Goal: Task Accomplishment & Management: Manage account settings

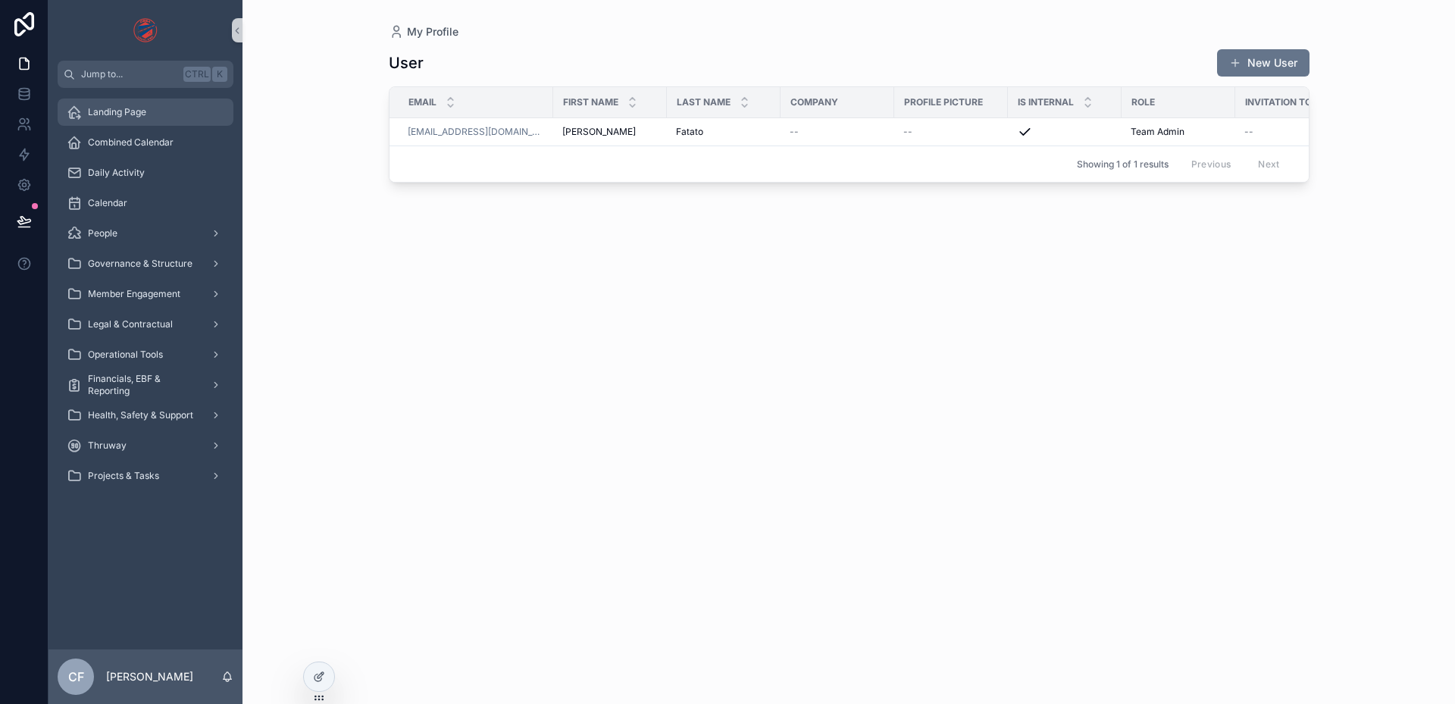
click at [118, 107] on span "Landing Page" at bounding box center [117, 112] width 58 height 12
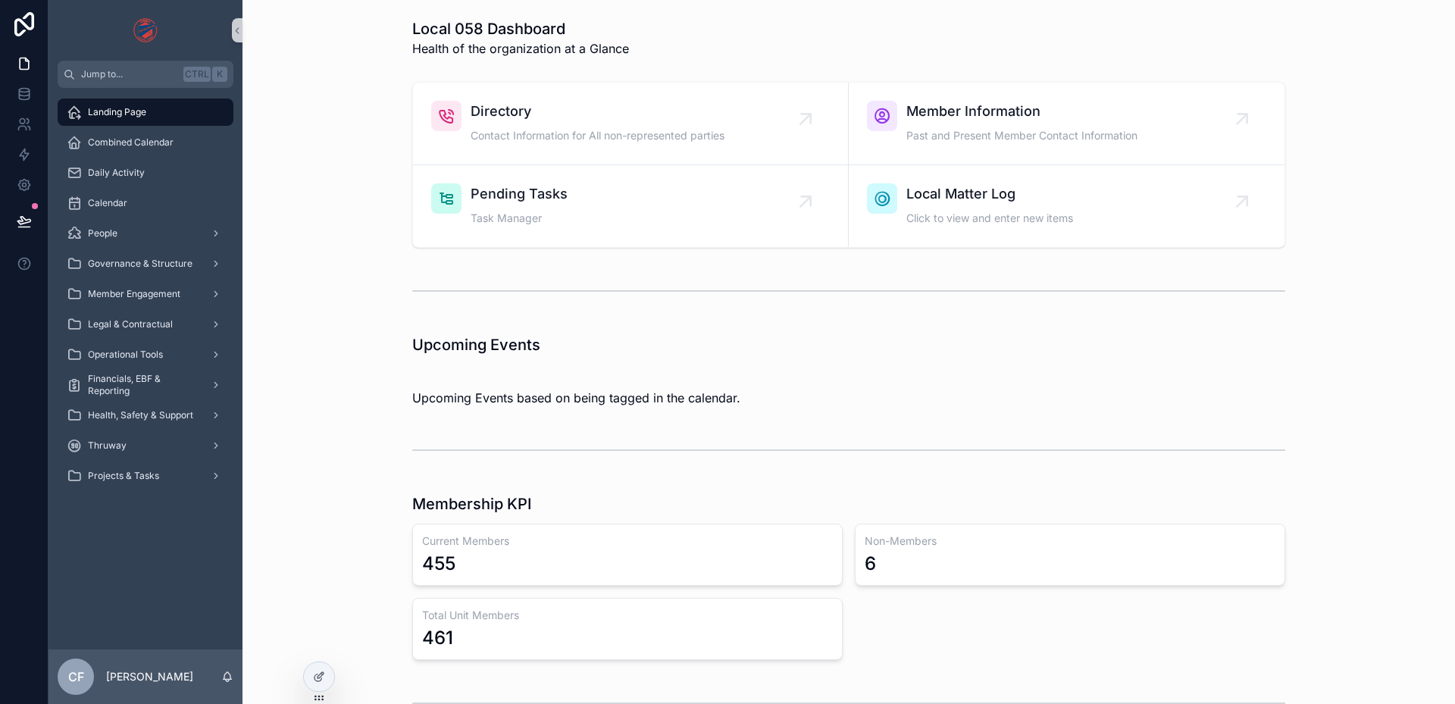
drag, startPoint x: 235, startPoint y: 0, endPoint x: 271, endPoint y: 270, distance: 272.1
click at [271, 270] on div "scrollable content" at bounding box center [849, 291] width 1188 height 50
click at [317, 668] on div at bounding box center [319, 676] width 30 height 29
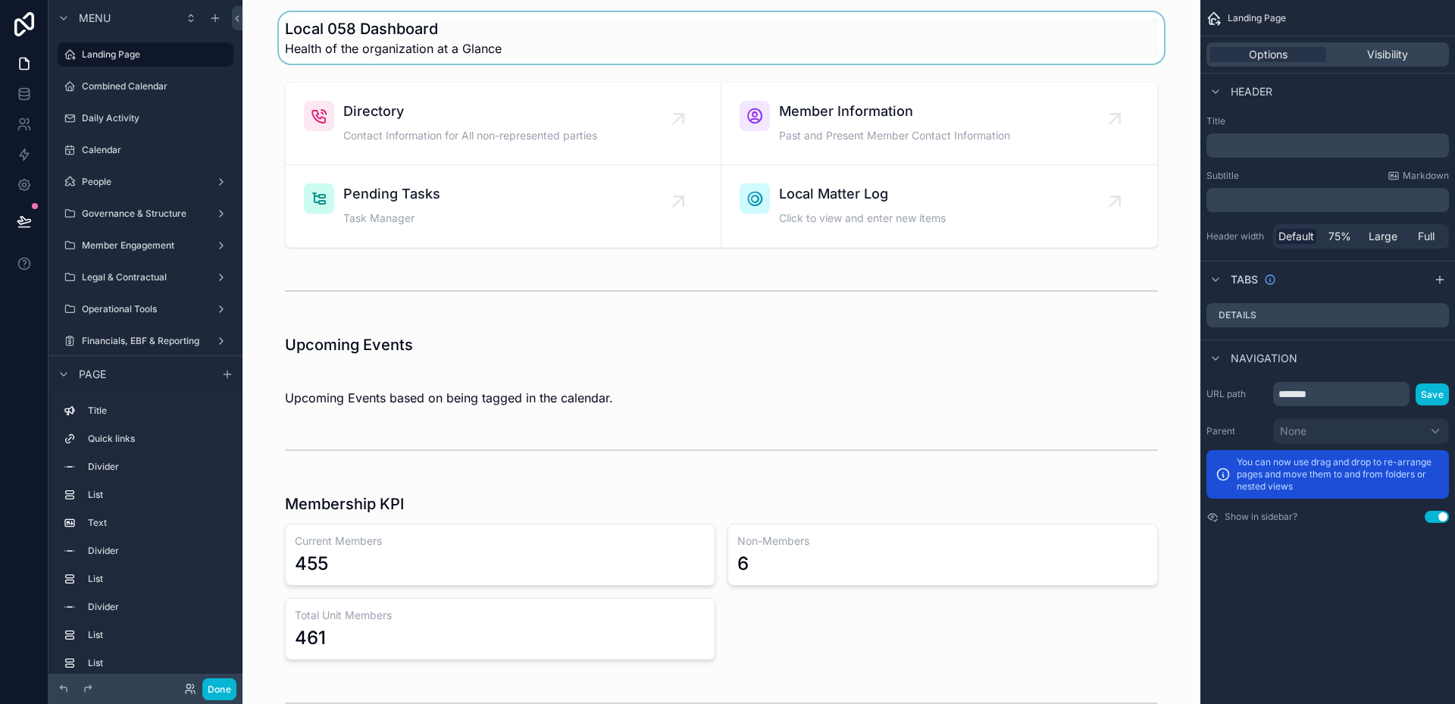
click at [453, 36] on div "scrollable content" at bounding box center [722, 38] width 934 height 52
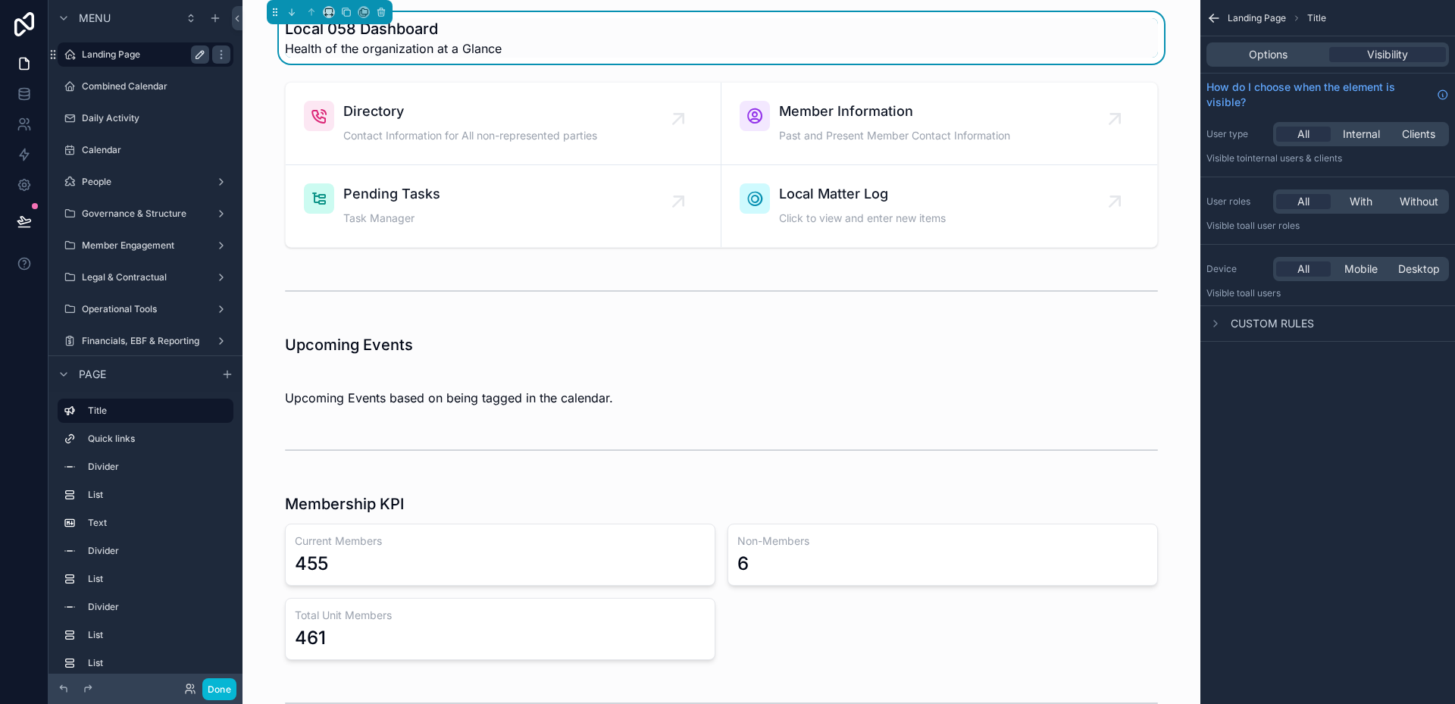
click at [197, 55] on icon "scrollable content" at bounding box center [200, 55] width 8 height 8
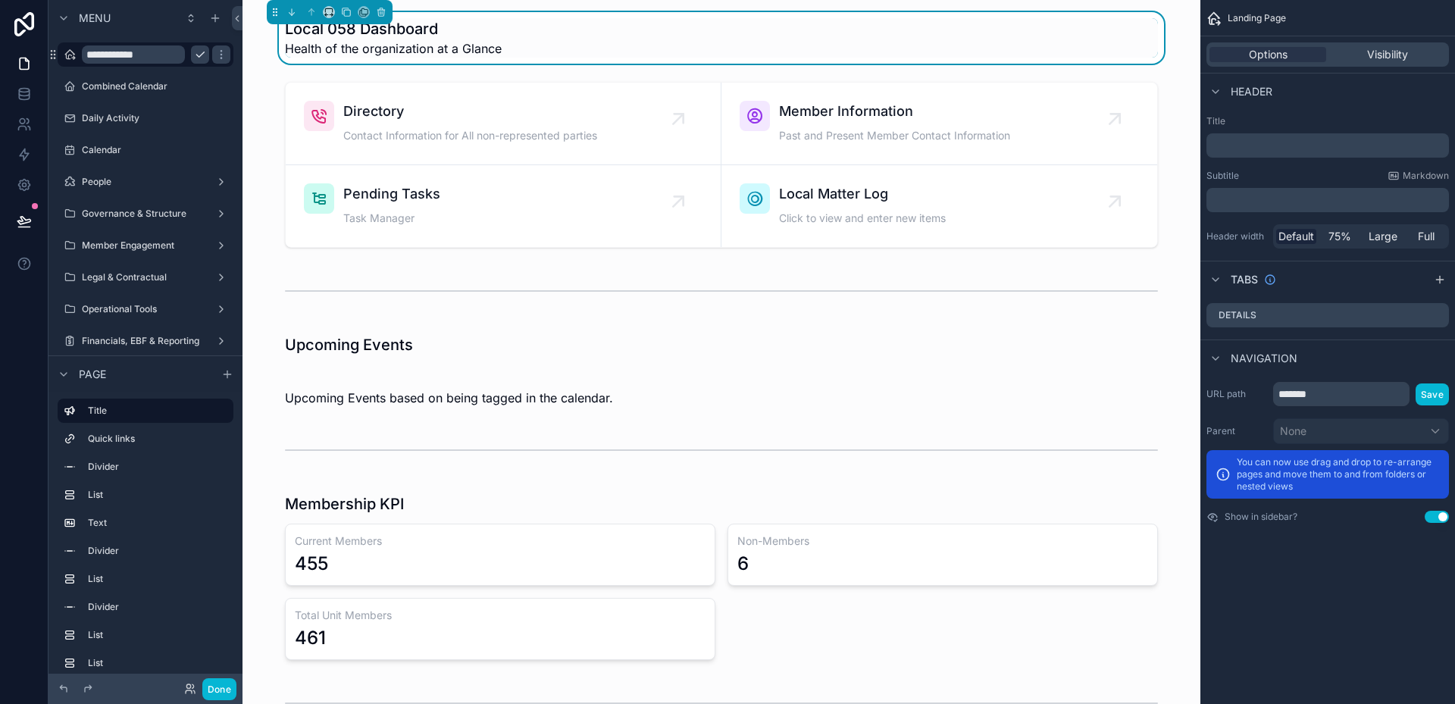
click at [678, 42] on div "Local 058 Dashboard Health of the organization at a Glance" at bounding box center [721, 37] width 873 height 39
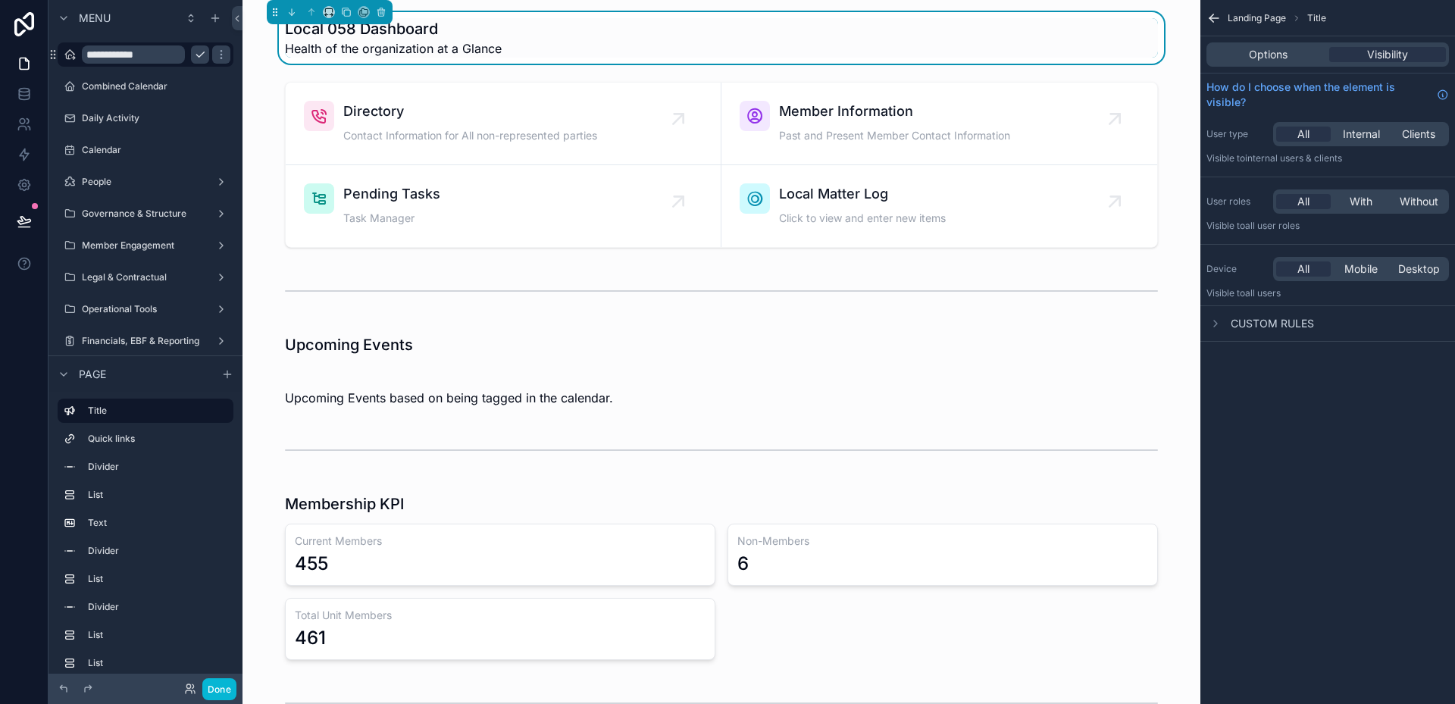
click at [472, 33] on h1 "Local 058 Dashboard" at bounding box center [393, 28] width 217 height 21
click at [452, 37] on h1 "Local 058 Dashboard" at bounding box center [393, 28] width 217 height 21
click at [1364, 51] on div "Visibility" at bounding box center [1387, 54] width 117 height 15
click at [1296, 54] on div "Options" at bounding box center [1267, 54] width 117 height 15
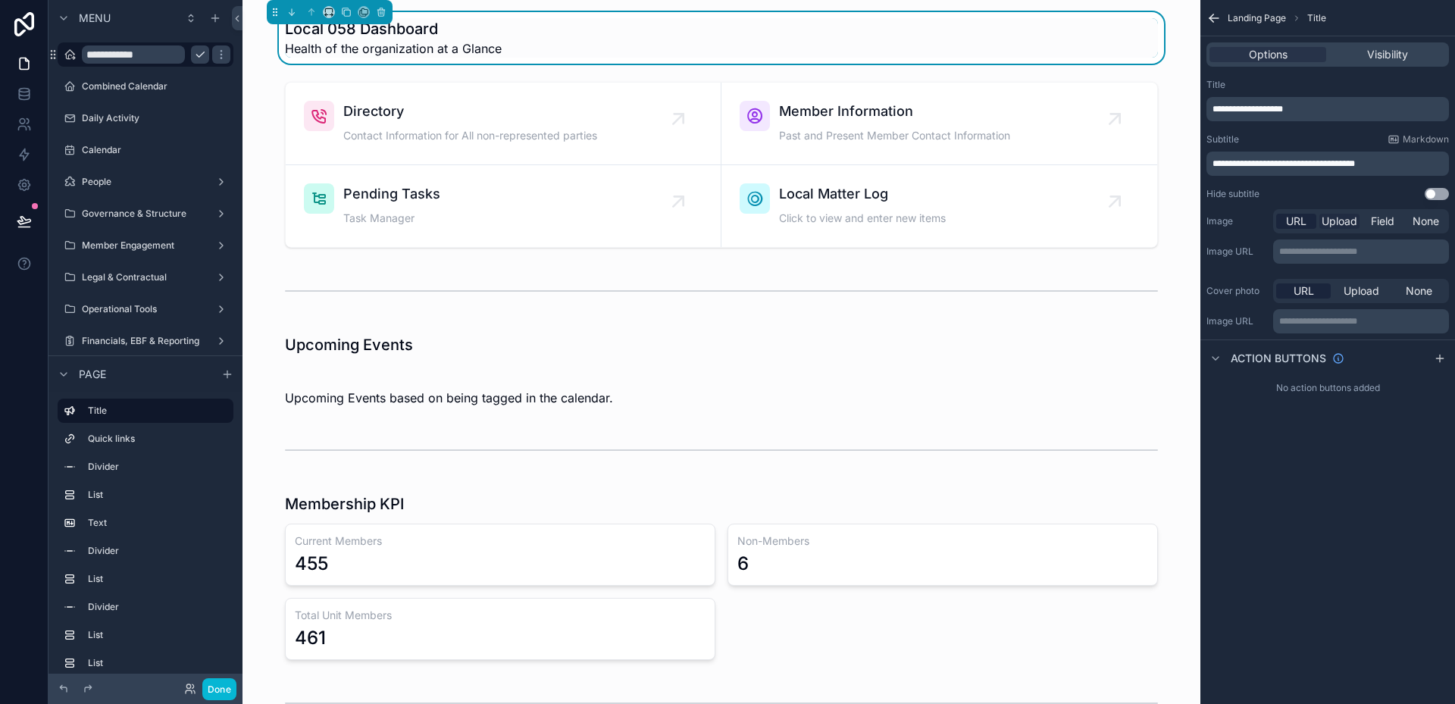
click at [1345, 227] on span "Upload" at bounding box center [1340, 221] width 36 height 15
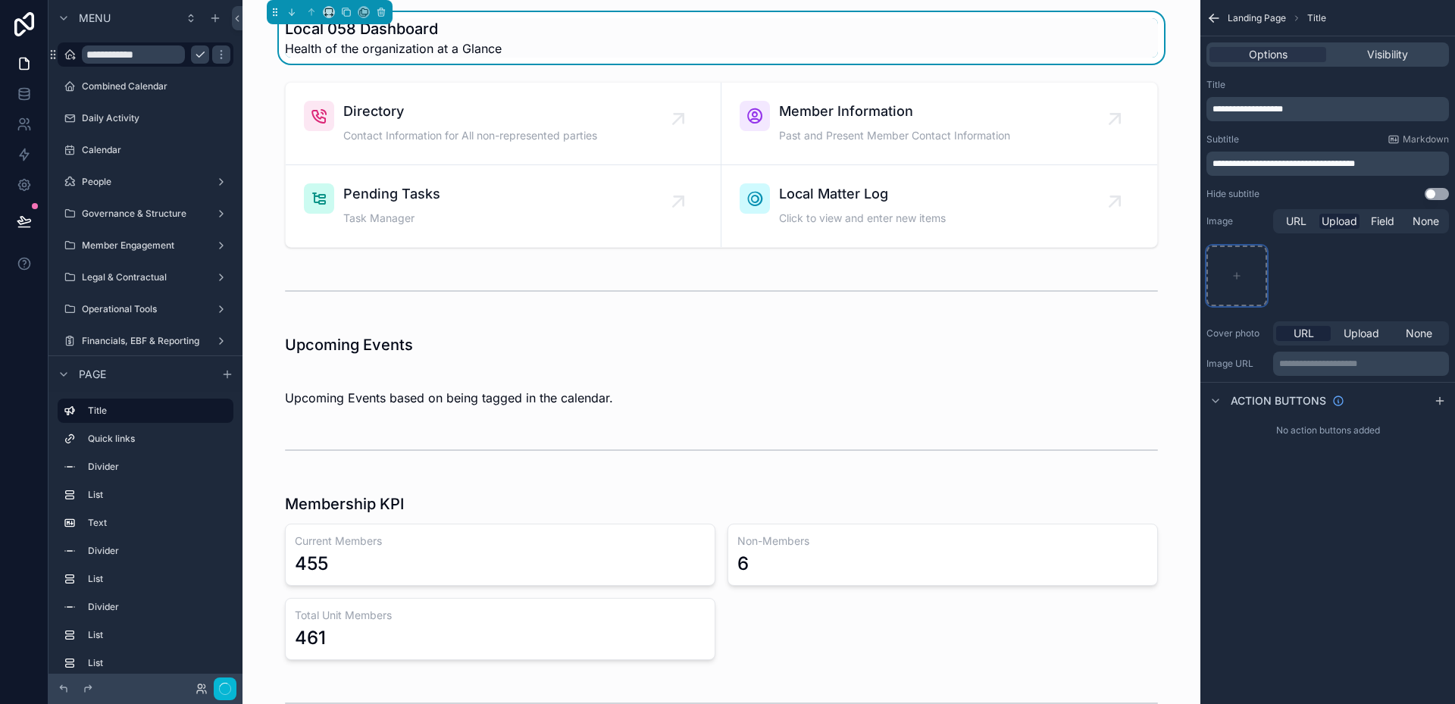
click at [1235, 281] on div "scrollable content" at bounding box center [1236, 276] width 61 height 61
click at [1223, 274] on div "scrollable content" at bounding box center [1236, 276] width 61 height 61
type input "**********"
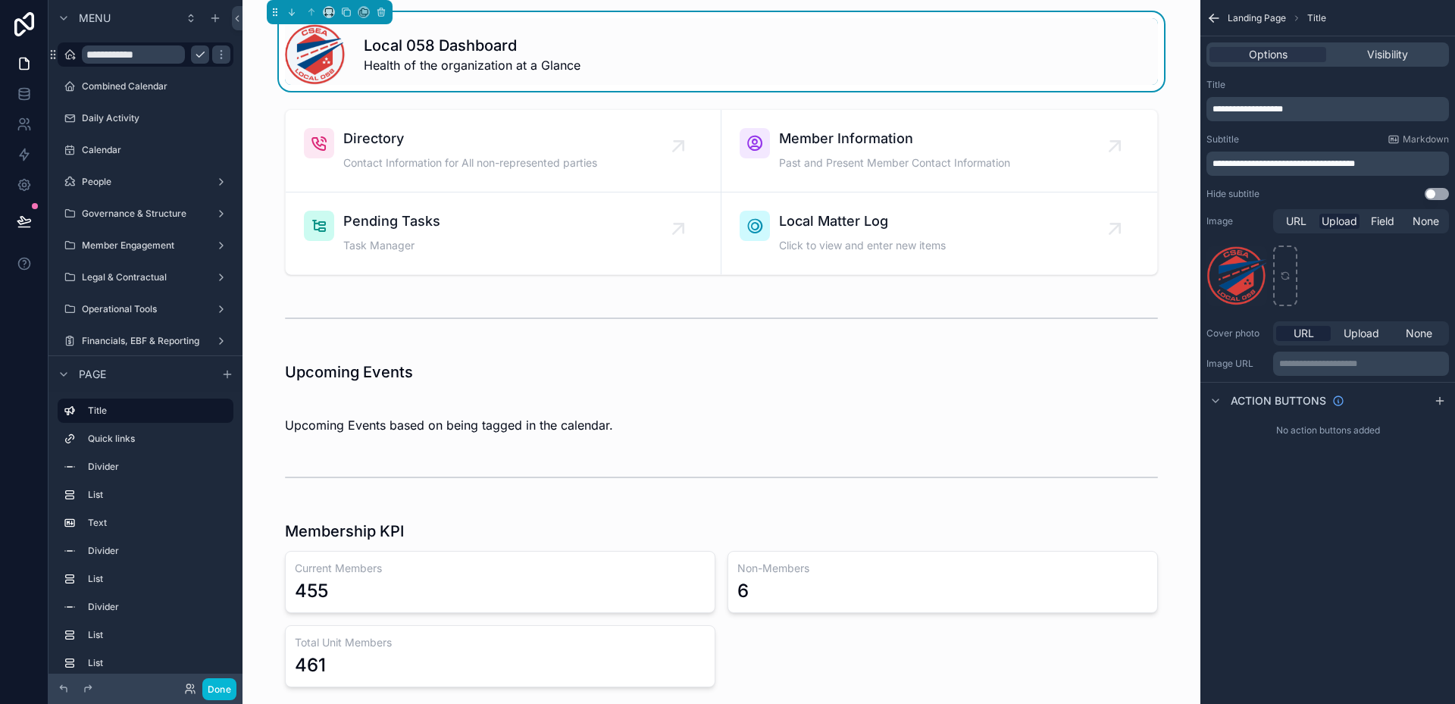
click at [1285, 161] on span "**********" at bounding box center [1284, 163] width 142 height 9
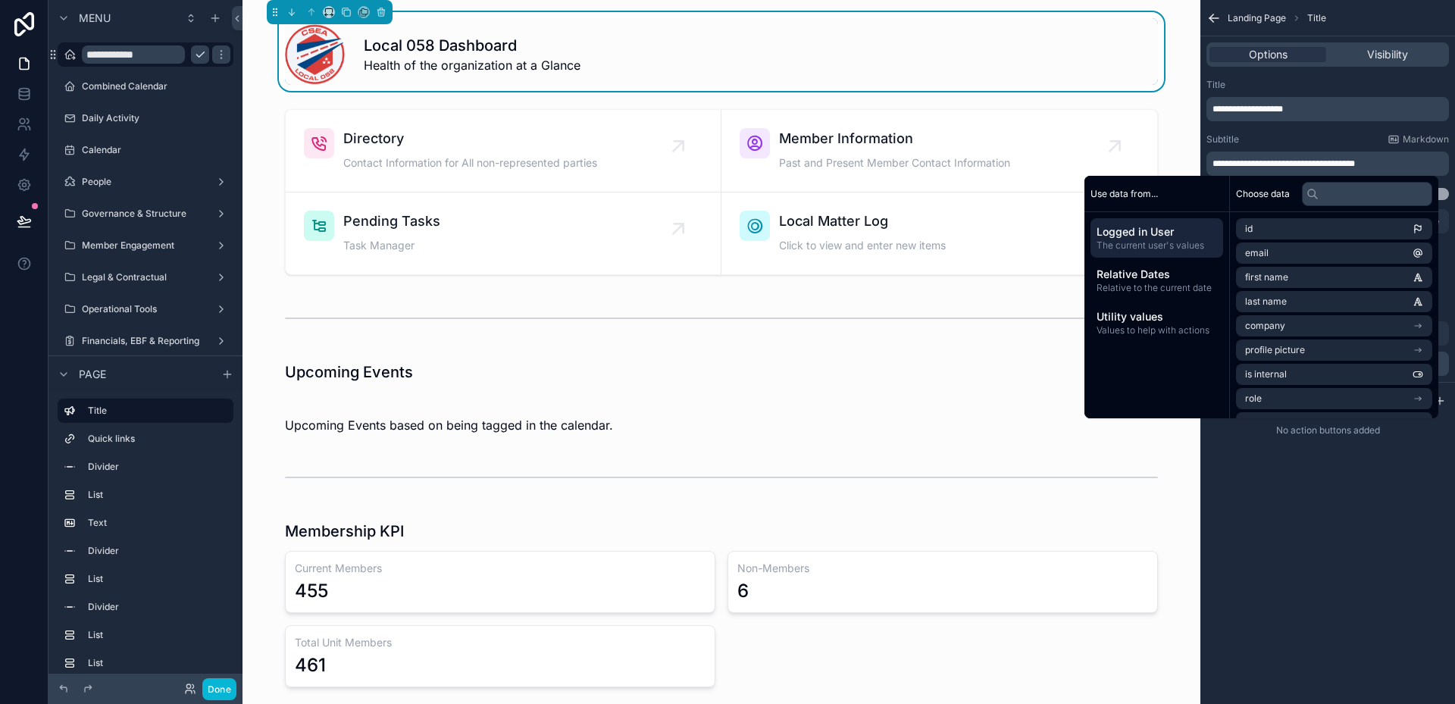
click at [1275, 162] on span "**********" at bounding box center [1284, 163] width 142 height 9
click at [219, 688] on button "Done" at bounding box center [219, 689] width 34 height 22
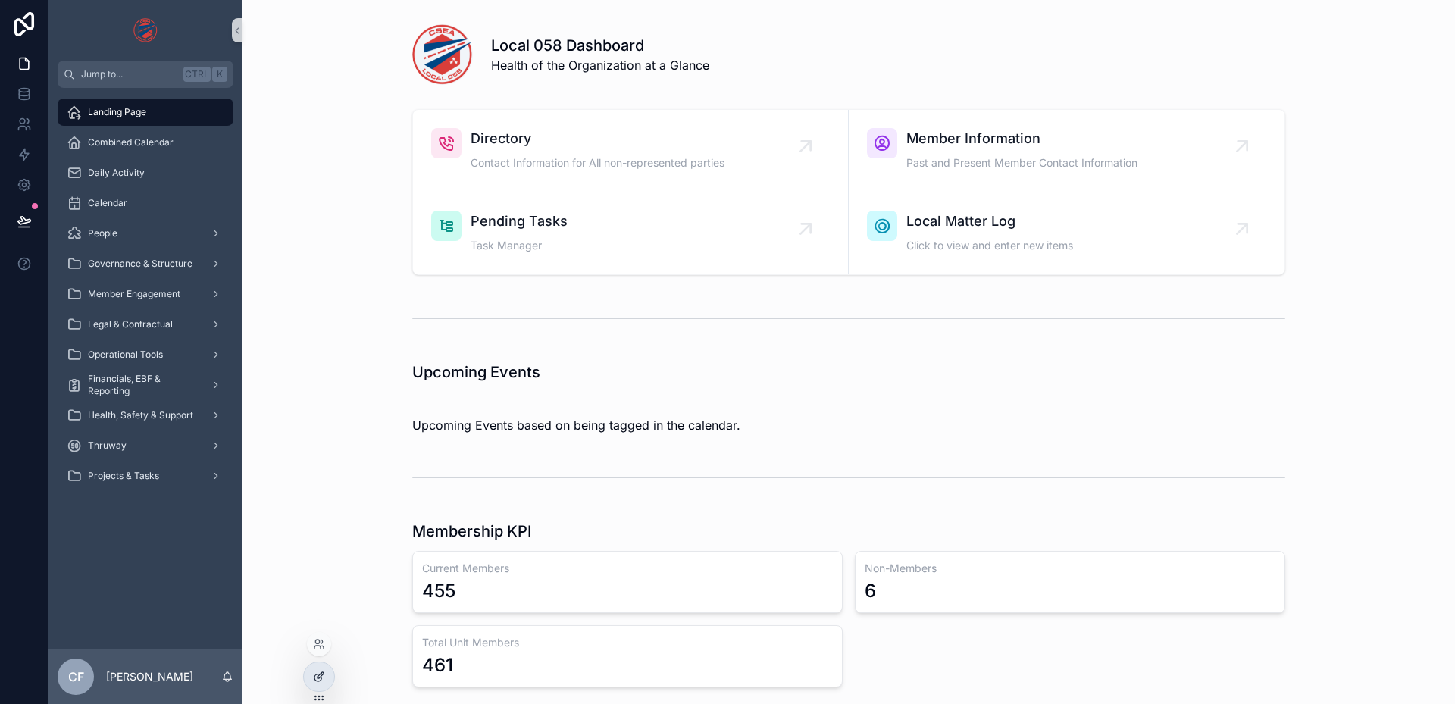
click at [318, 684] on div at bounding box center [319, 676] width 30 height 29
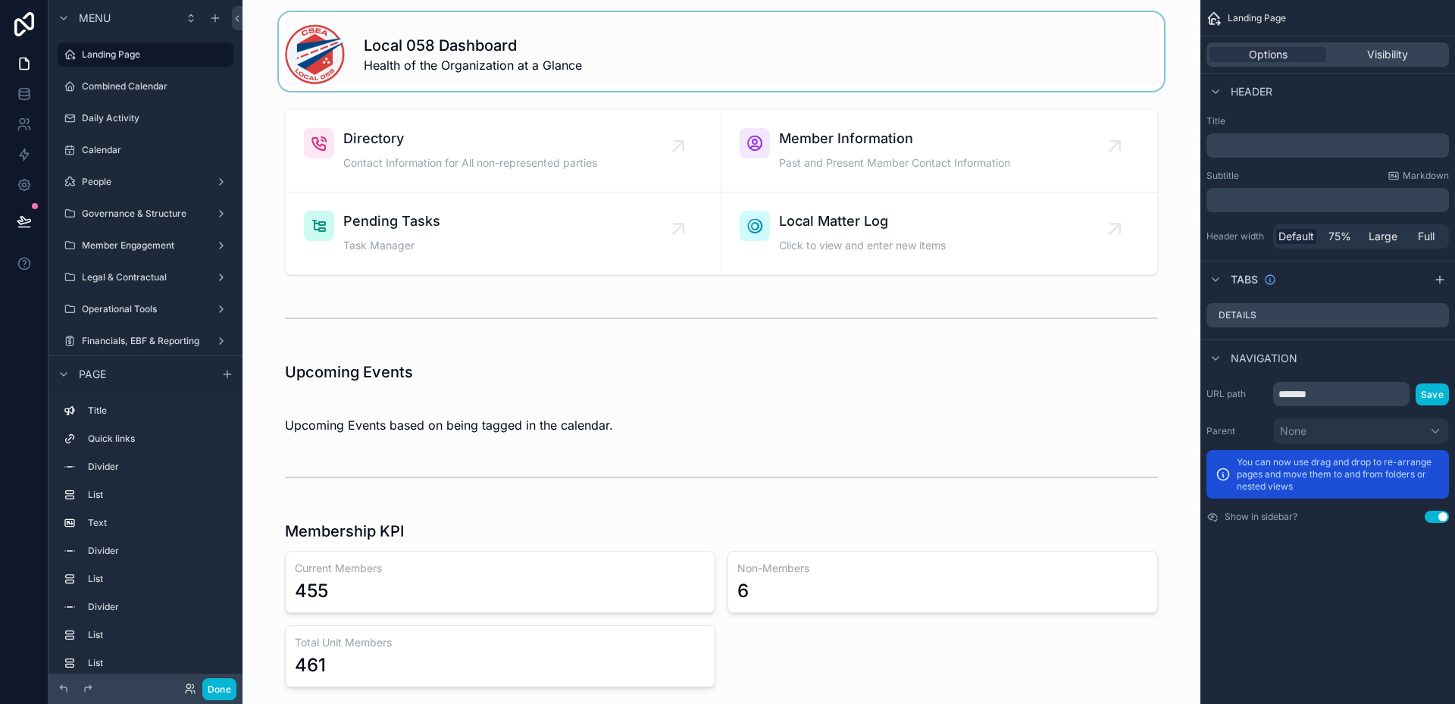
click at [458, 60] on div "scrollable content" at bounding box center [722, 51] width 934 height 79
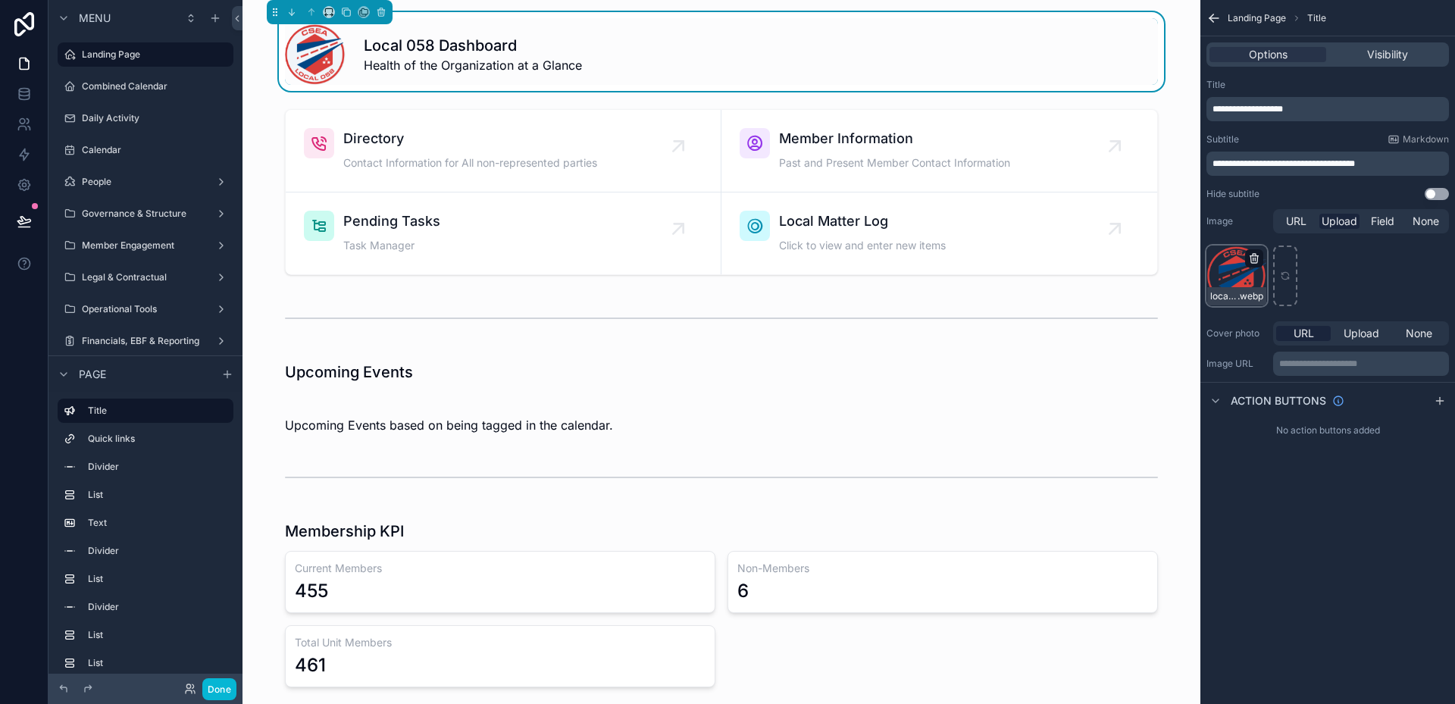
click at [1251, 258] on icon "scrollable content" at bounding box center [1253, 259] width 7 height 7
click at [1282, 232] on icon "button" at bounding box center [1286, 231] width 12 height 12
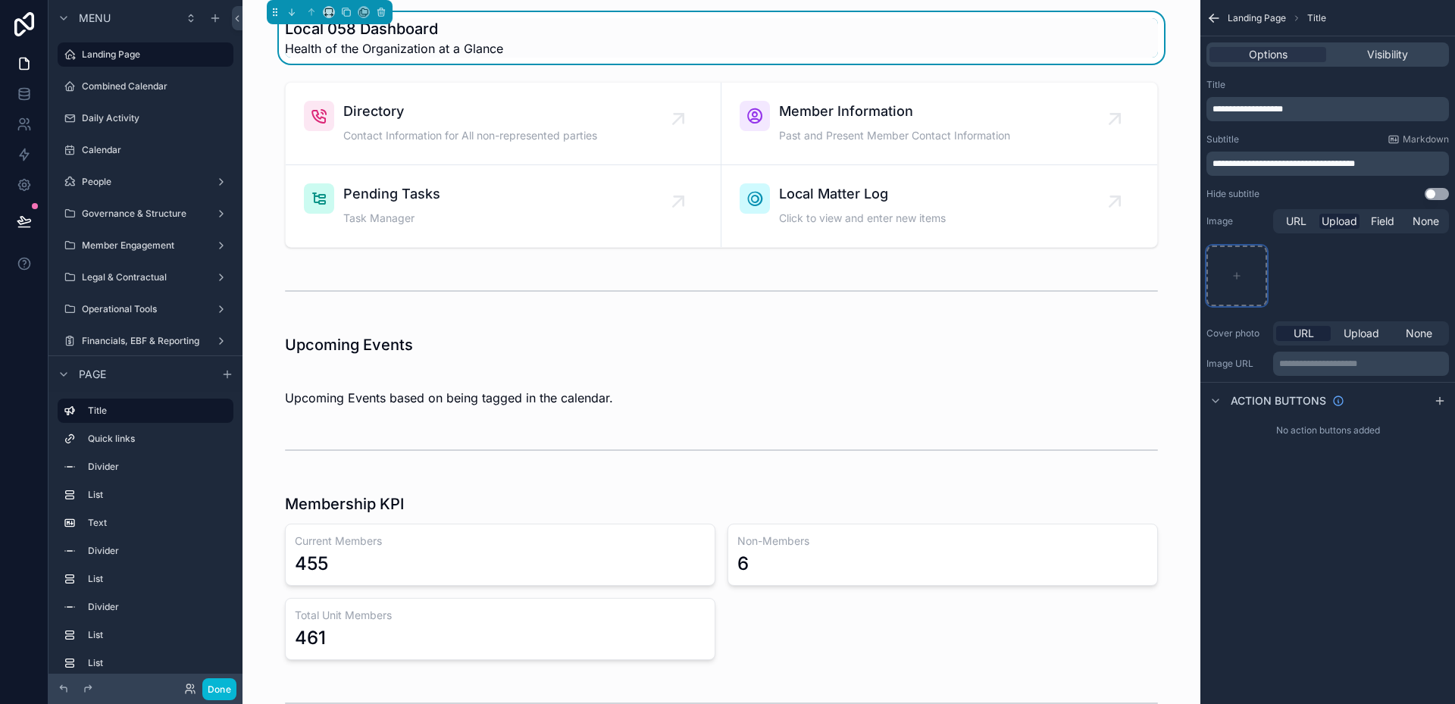
click at [1237, 256] on div "scrollable content" at bounding box center [1236, 276] width 61 height 61
click at [1248, 274] on div "scrollable content" at bounding box center [1236, 276] width 61 height 61
click at [1240, 278] on icon "scrollable content" at bounding box center [1236, 276] width 11 height 11
type input "**********"
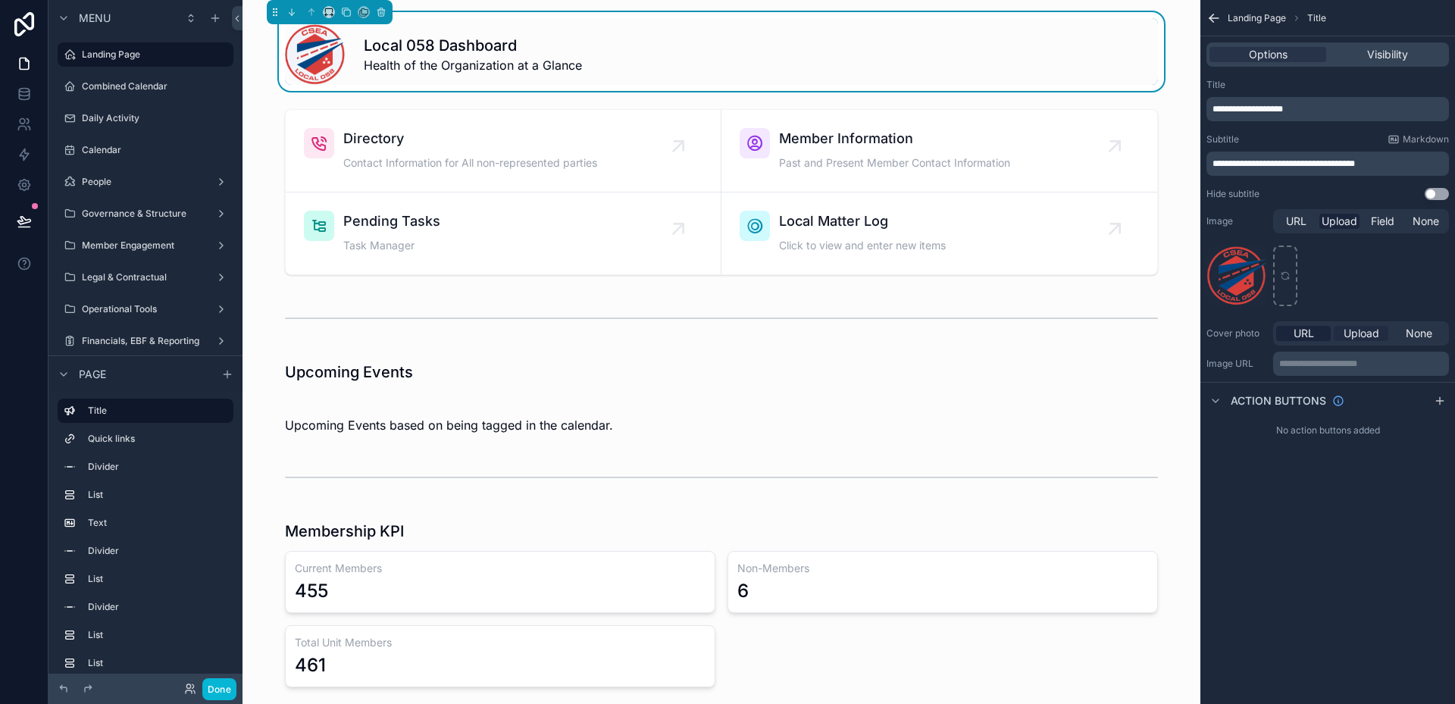
click at [1359, 337] on span "Upload" at bounding box center [1362, 333] width 36 height 15
click at [1291, 335] on div "URL" at bounding box center [1303, 333] width 55 height 15
click at [229, 684] on button "Done" at bounding box center [219, 689] width 34 height 22
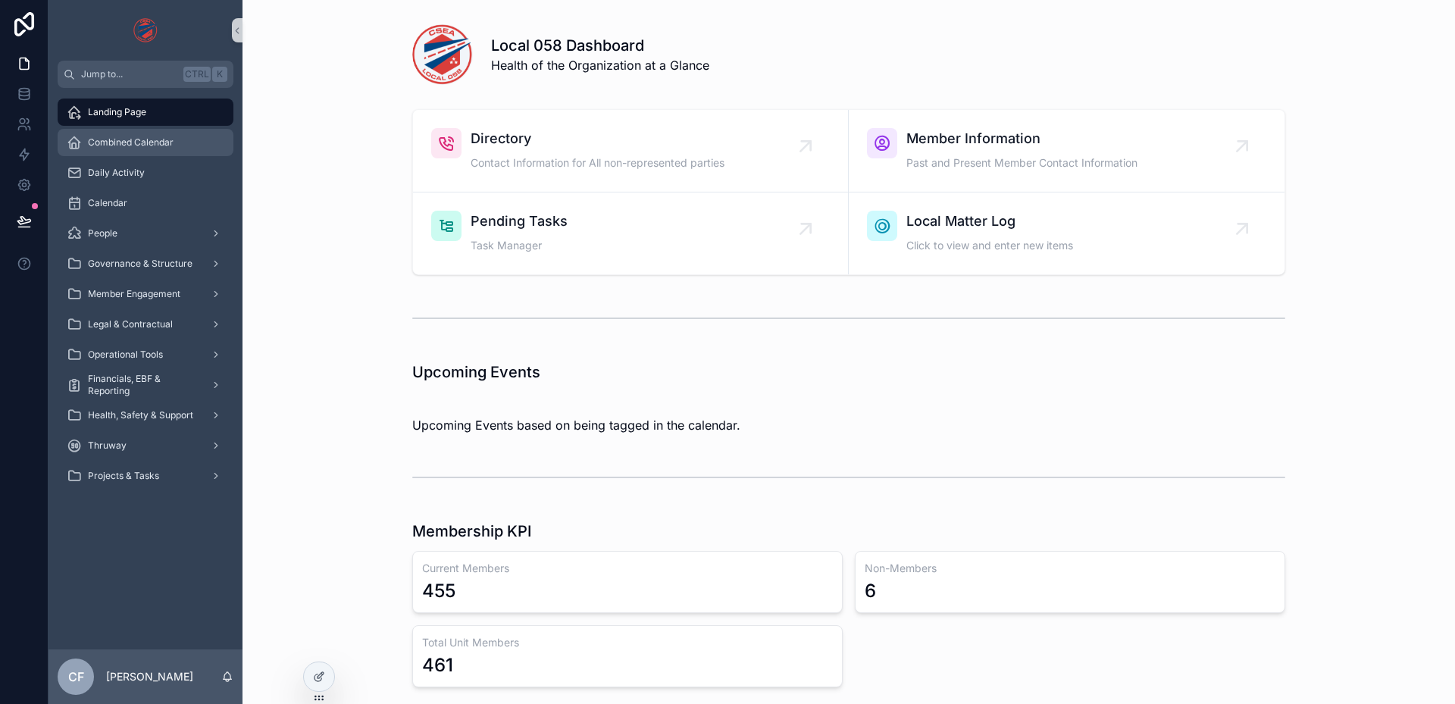
click at [133, 139] on span "Combined Calendar" at bounding box center [131, 142] width 86 height 12
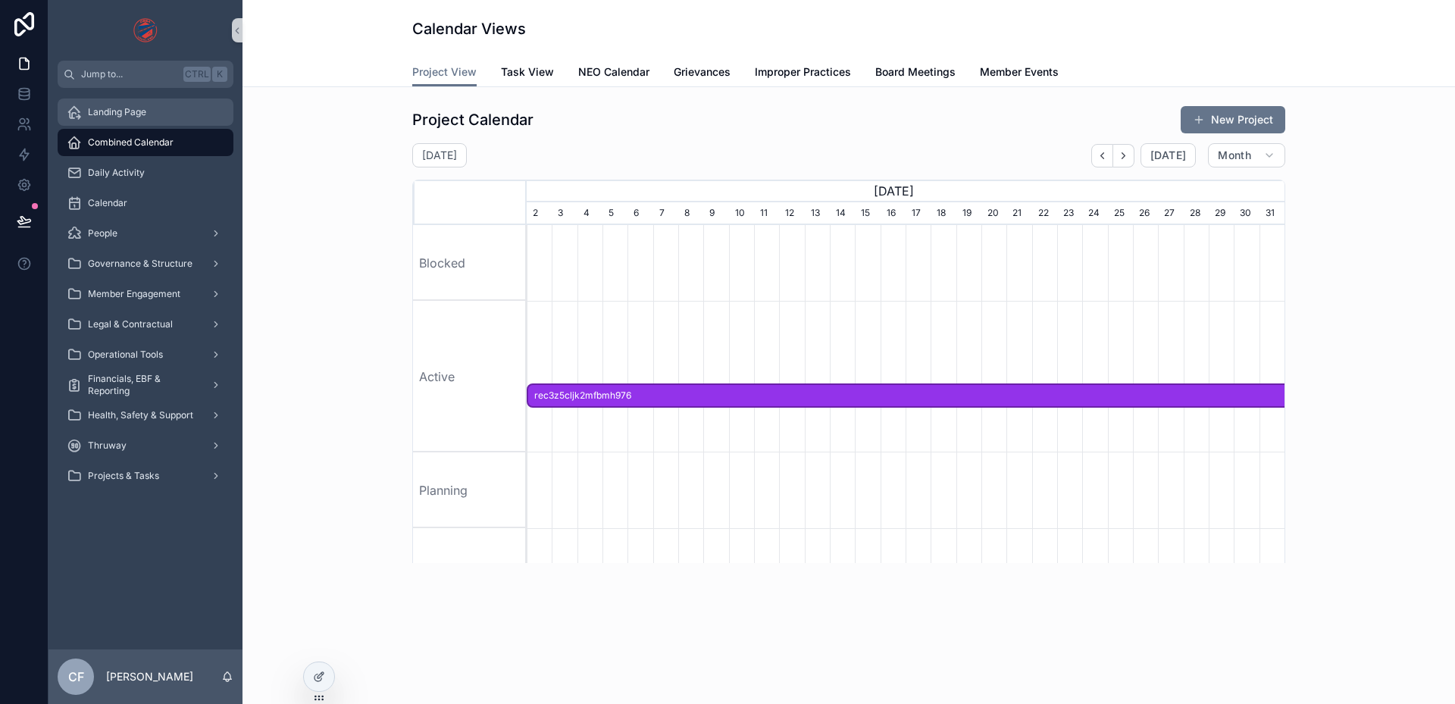
scroll to position [0, 758]
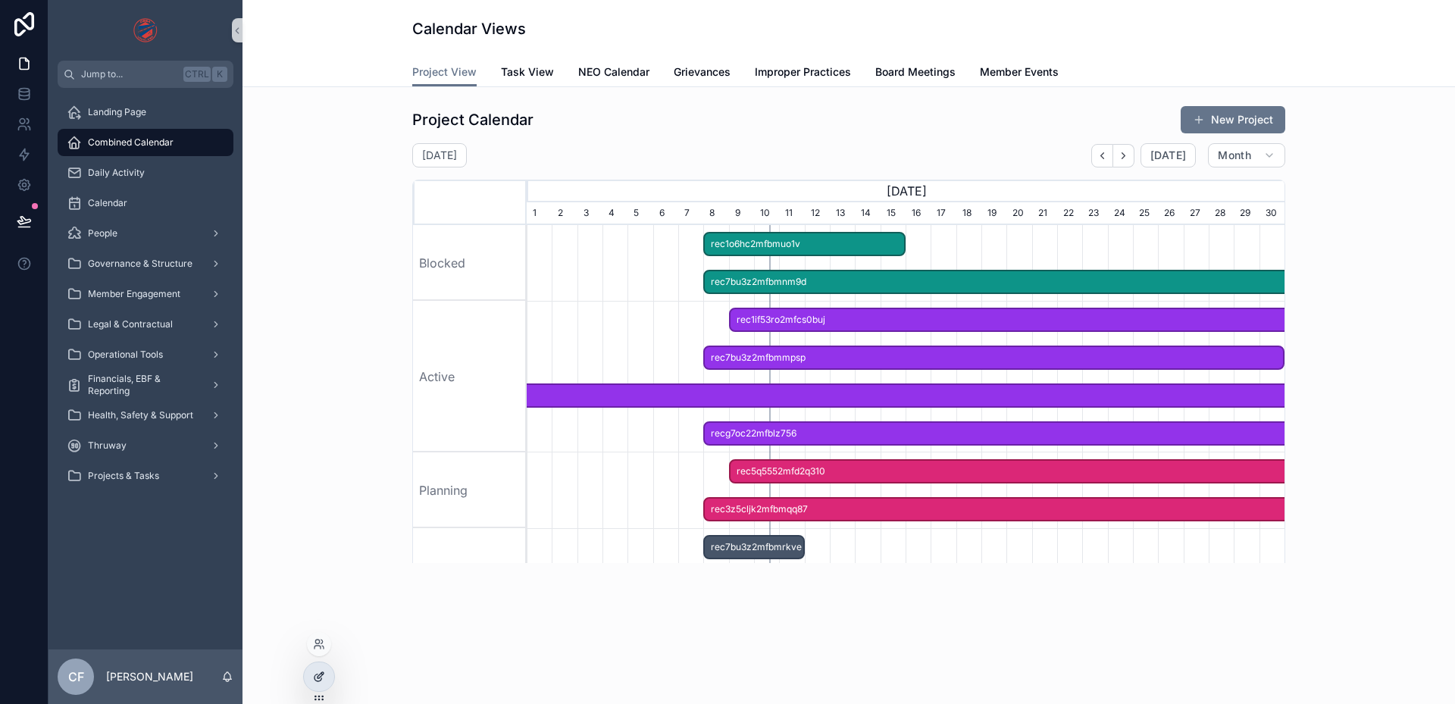
click at [318, 682] on icon at bounding box center [319, 677] width 12 height 12
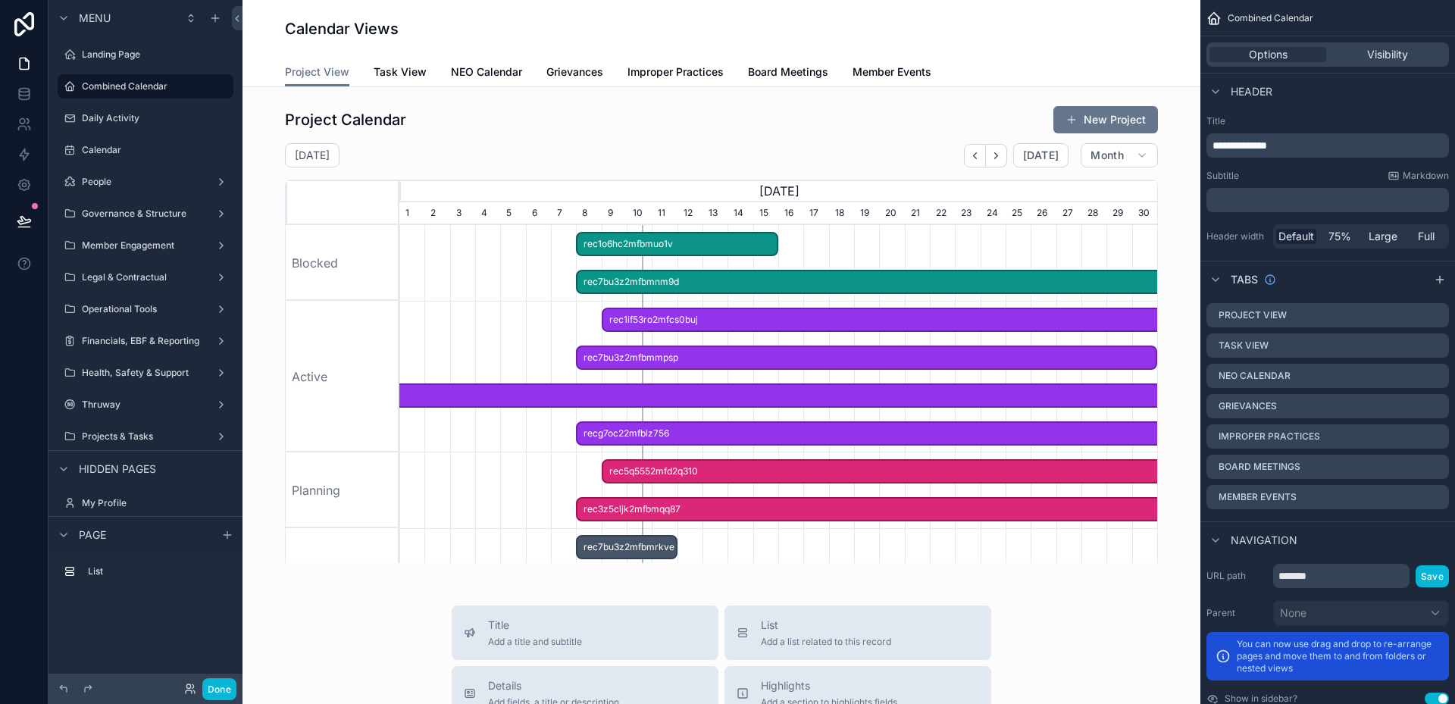
click at [500, 28] on div "Calendar Views" at bounding box center [721, 28] width 873 height 21
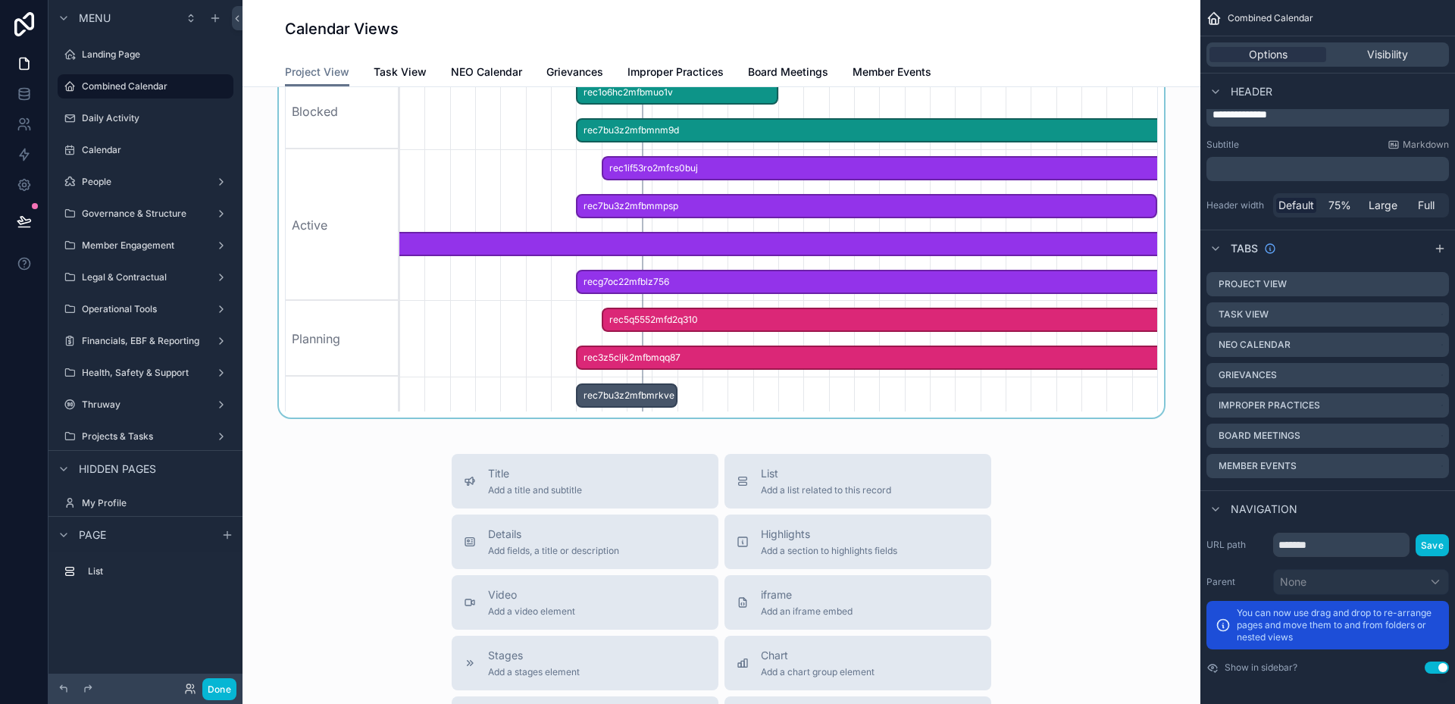
scroll to position [0, 0]
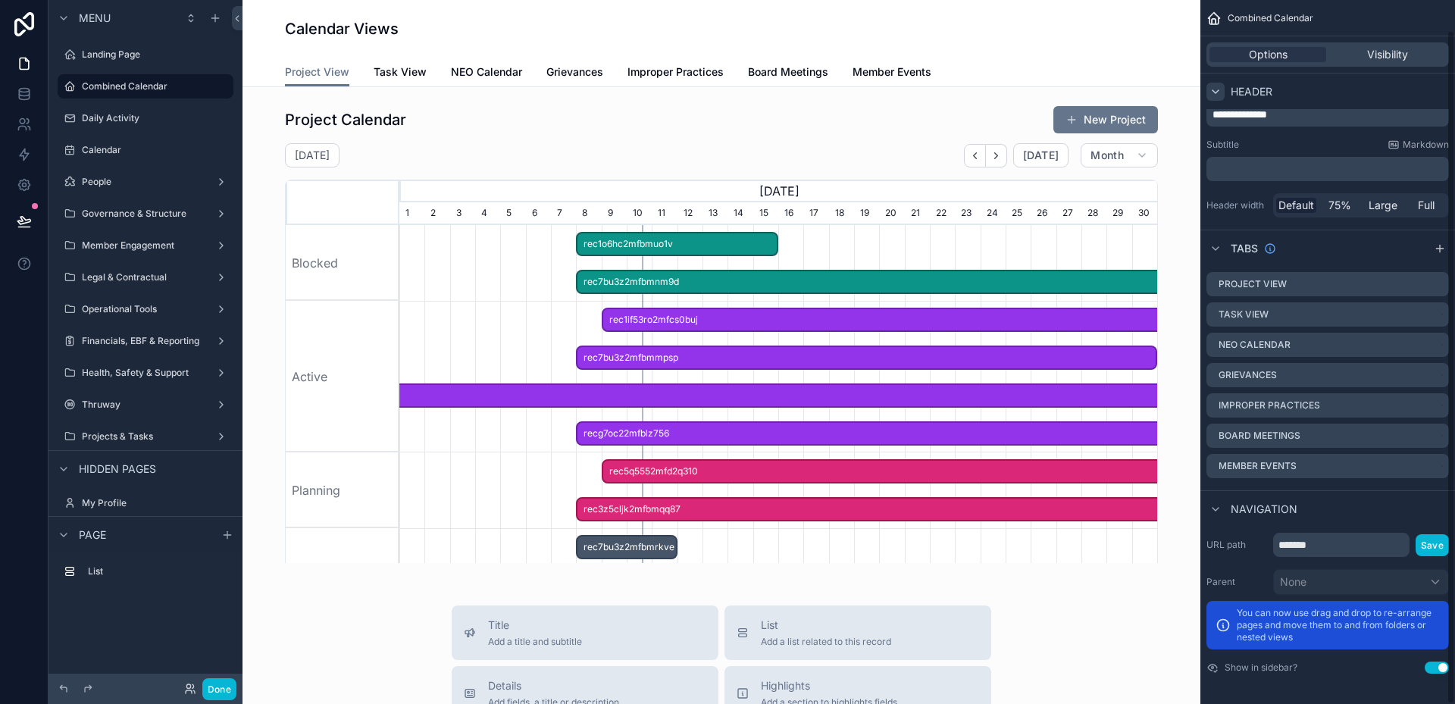
click at [1219, 93] on icon "scrollable content" at bounding box center [1215, 92] width 12 height 12
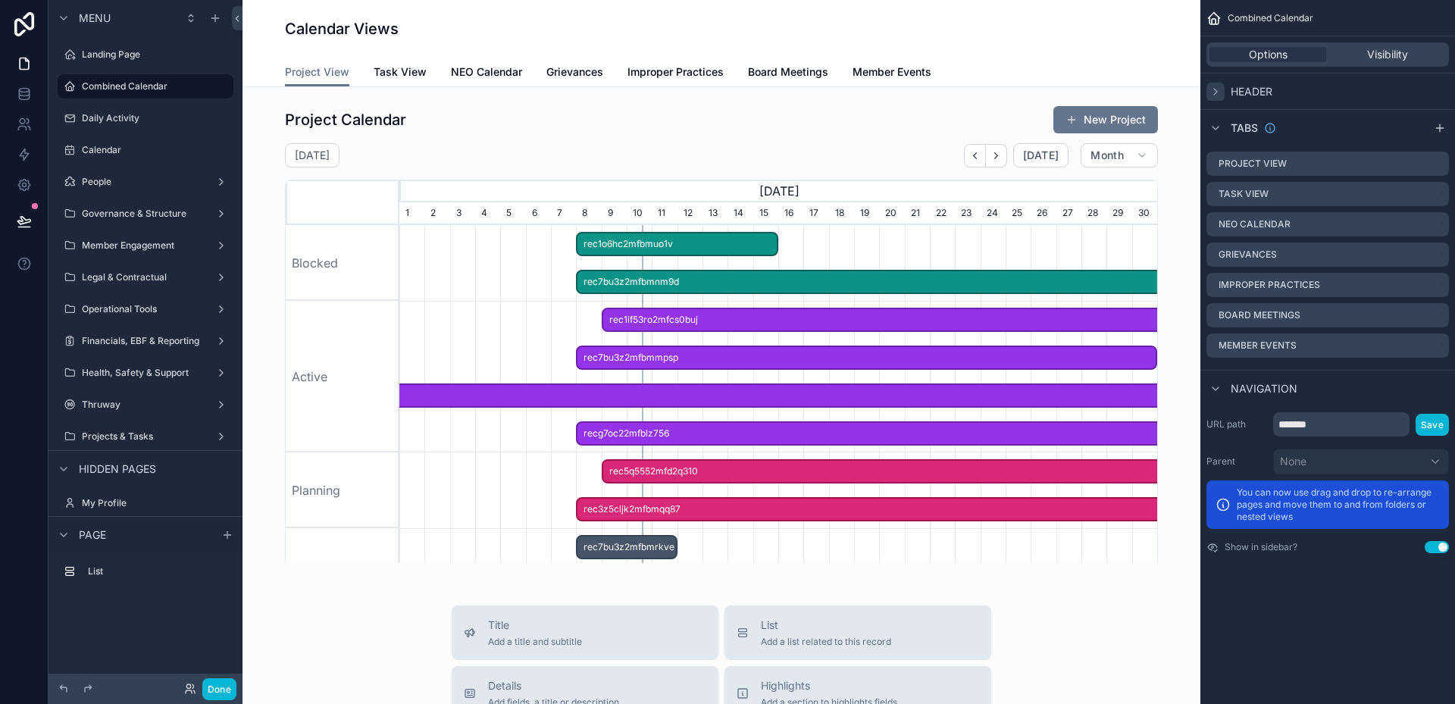
click at [1219, 93] on icon "scrollable content" at bounding box center [1215, 92] width 12 height 12
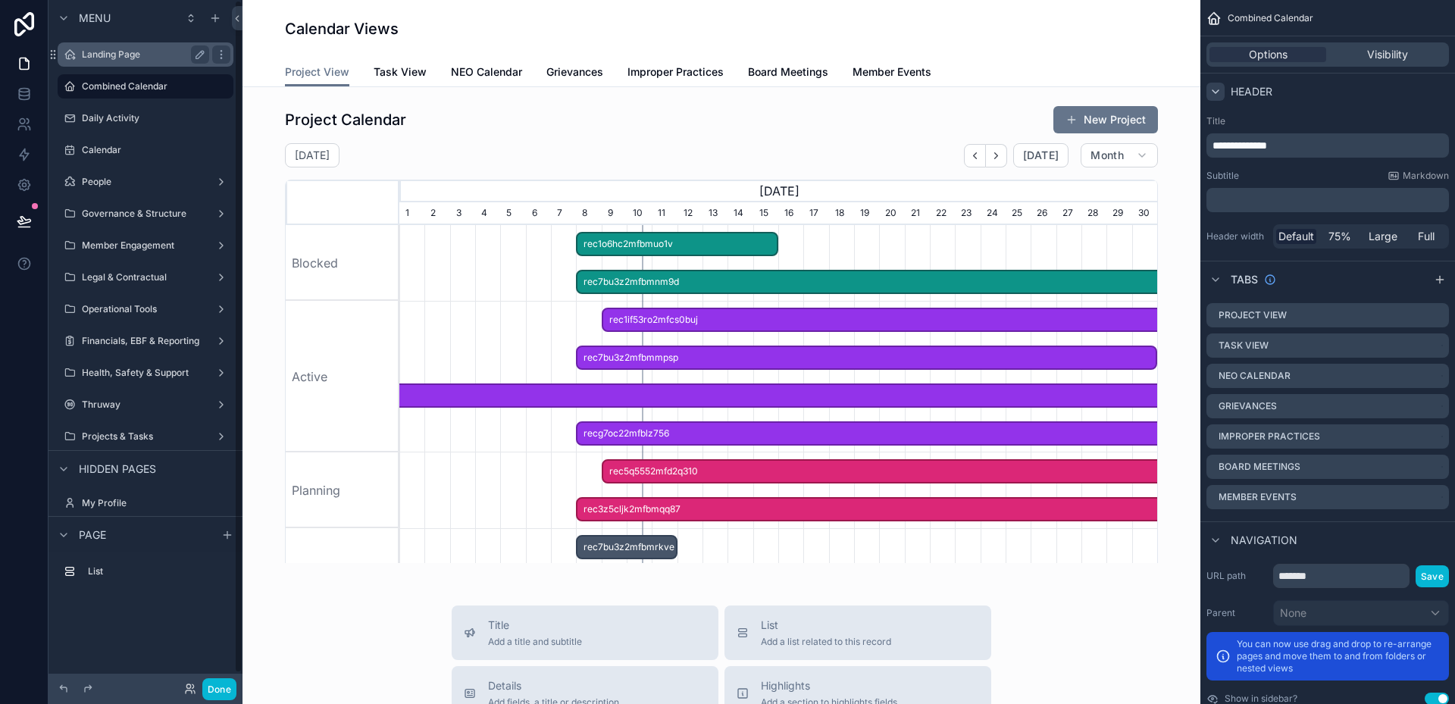
click at [102, 55] on label "Landing Page" at bounding box center [142, 55] width 121 height 12
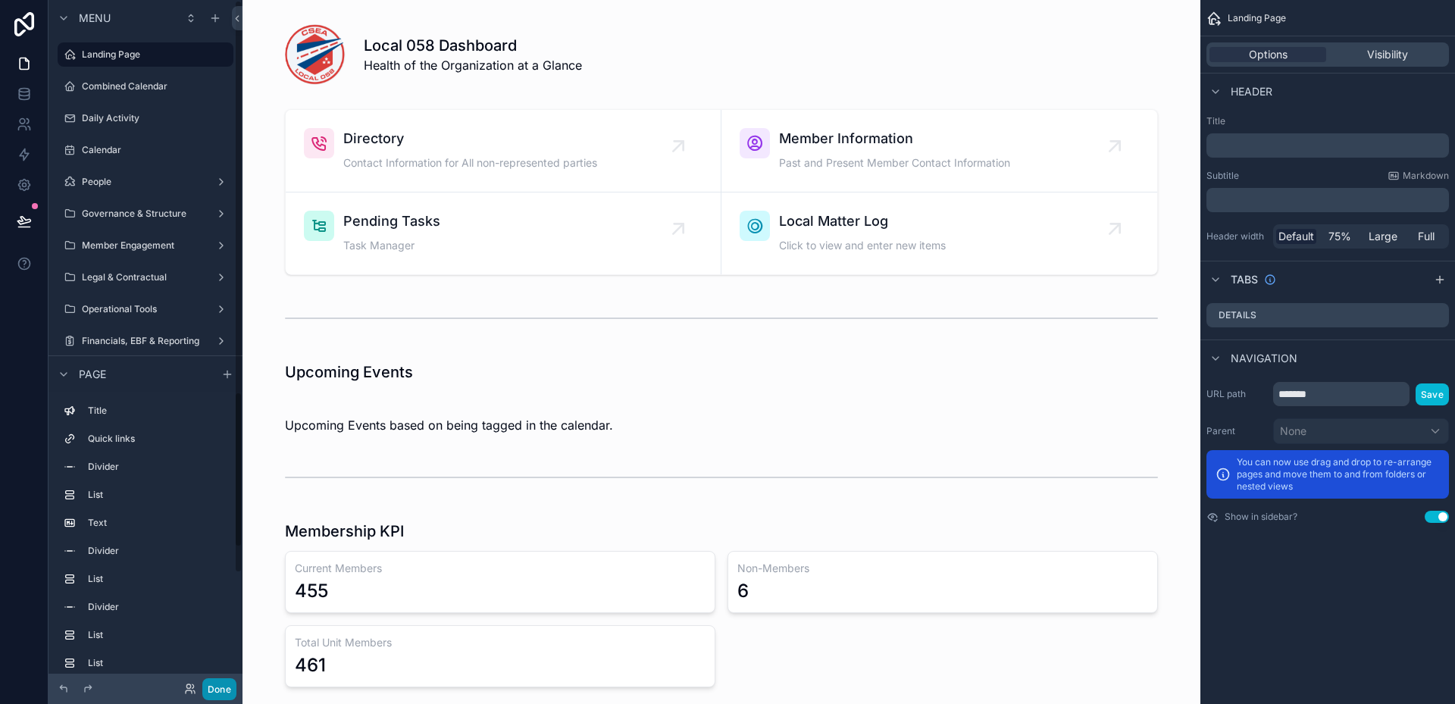
click at [206, 696] on button "Done" at bounding box center [219, 689] width 34 height 22
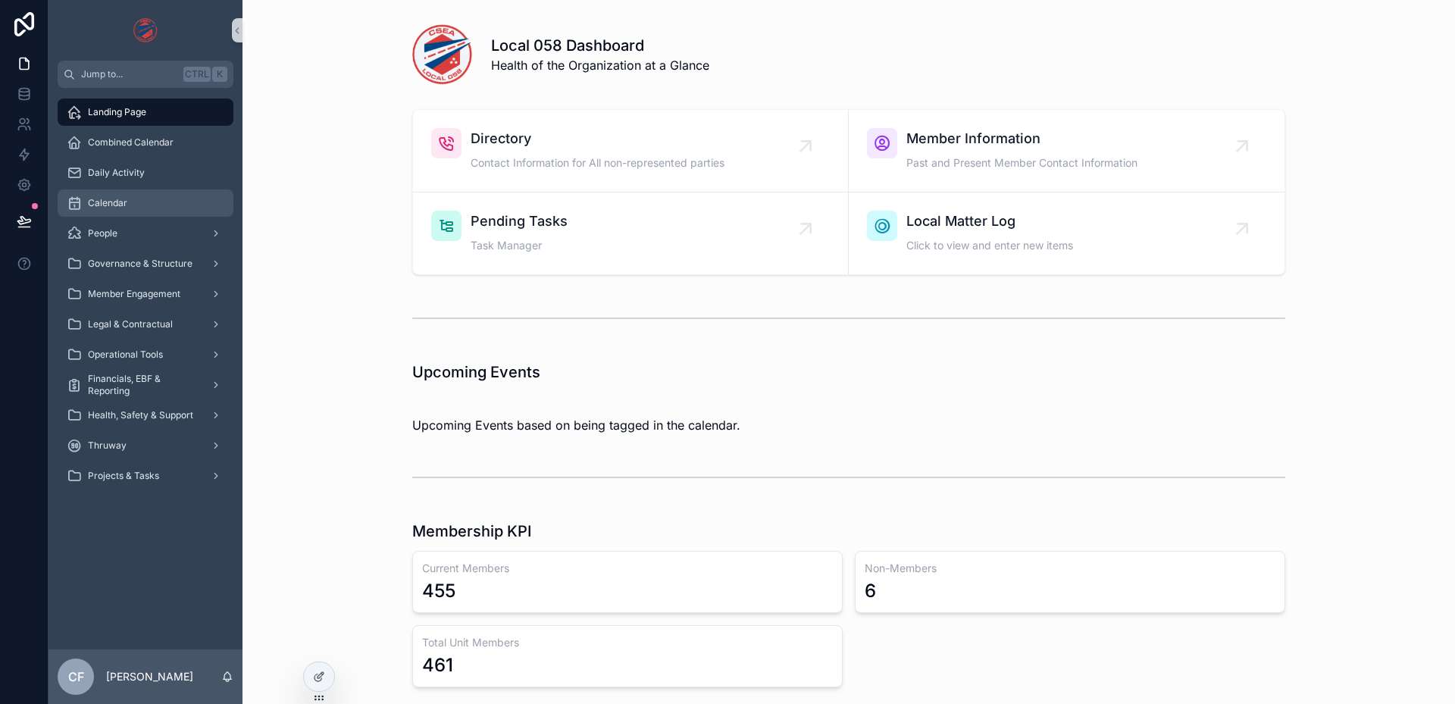
click at [118, 206] on span "Calendar" at bounding box center [107, 203] width 39 height 12
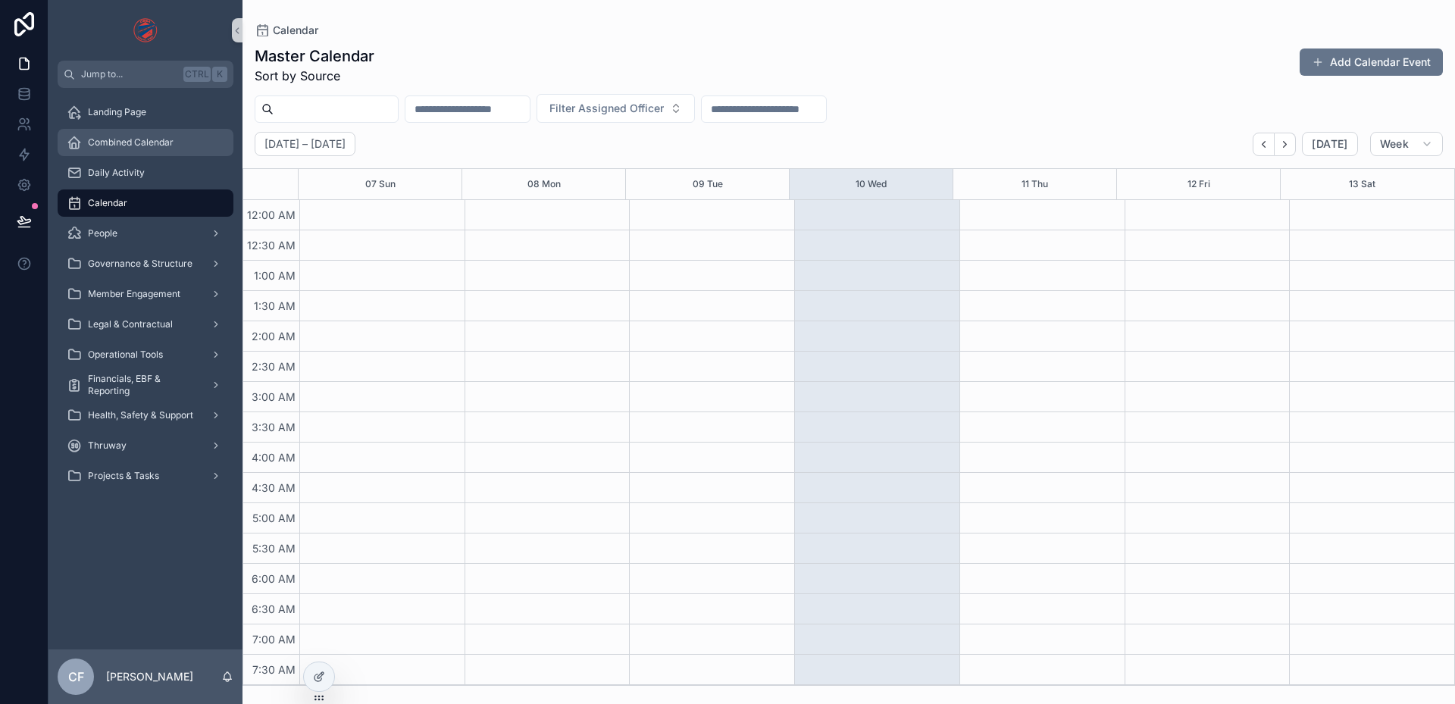
click at [136, 143] on span "Combined Calendar" at bounding box center [131, 142] width 86 height 12
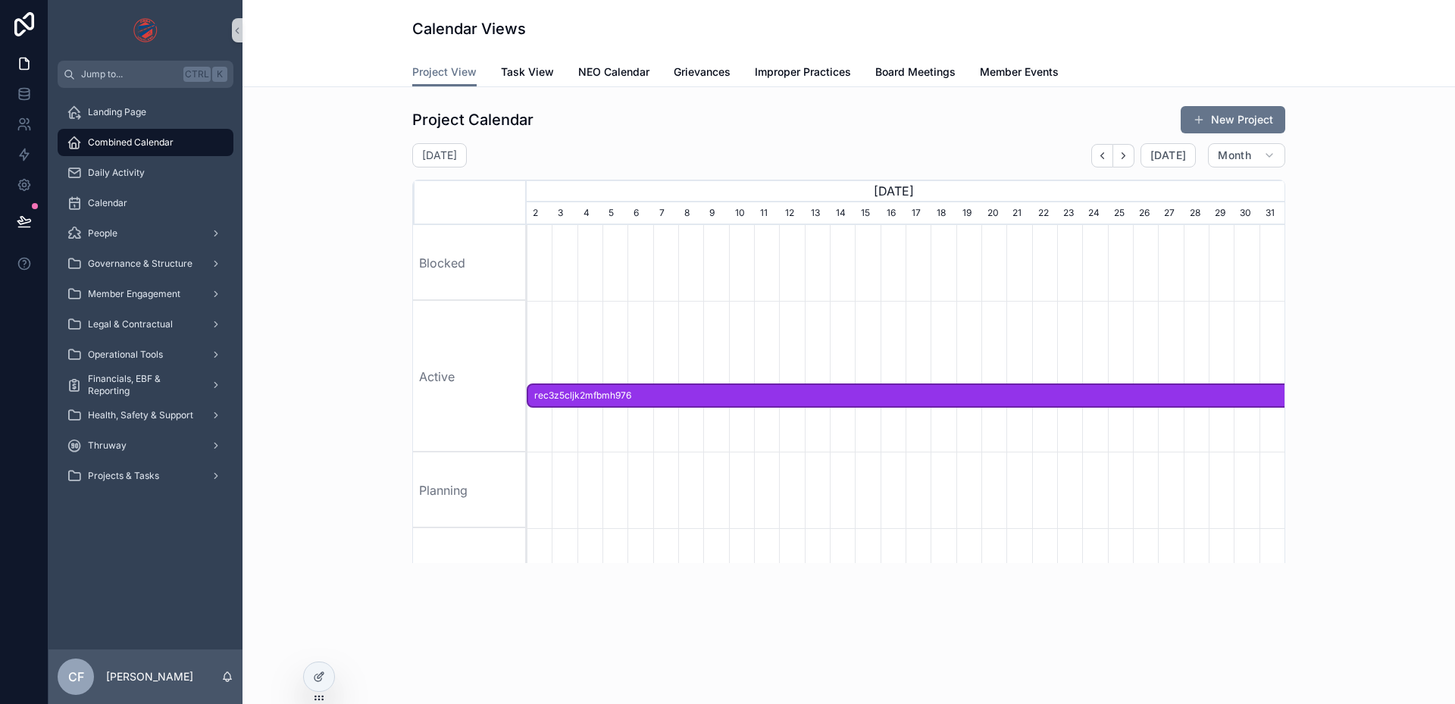
scroll to position [0, 758]
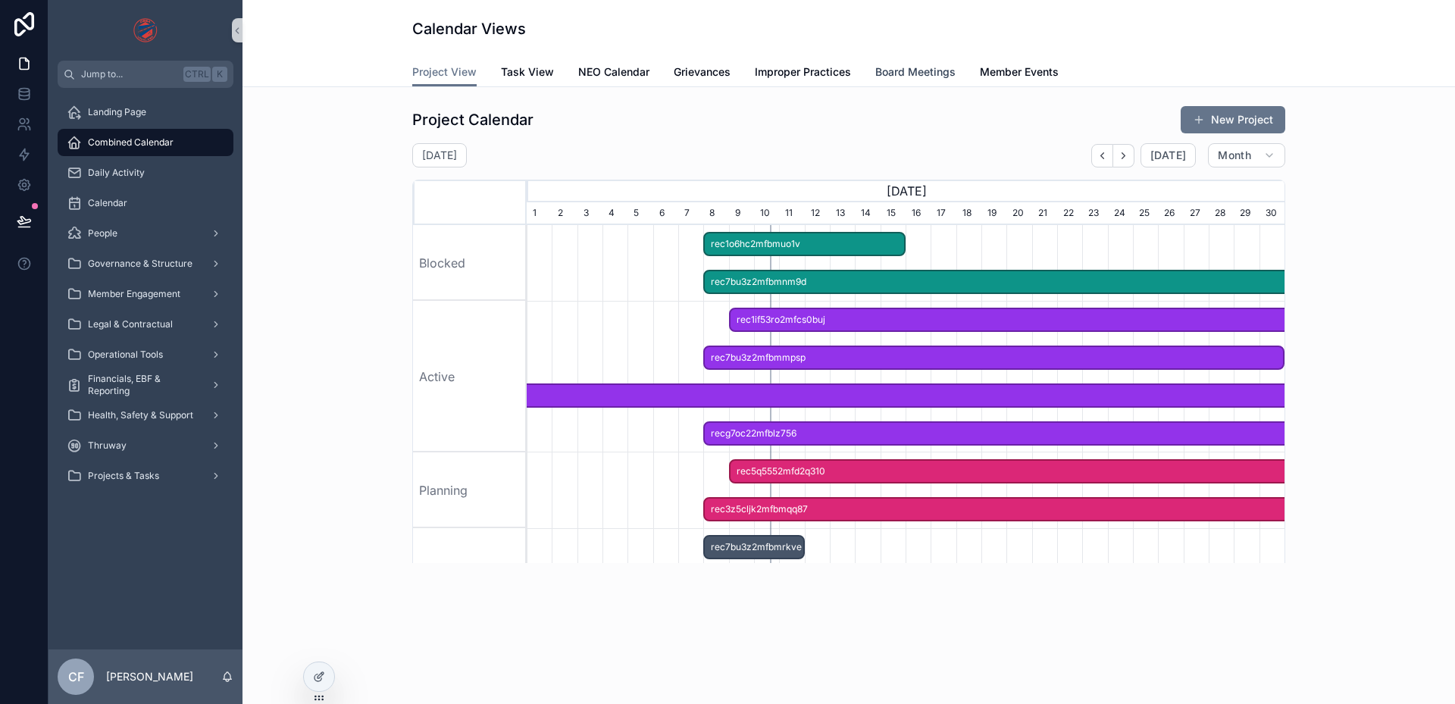
click at [951, 71] on span "Board Meetings" at bounding box center [915, 71] width 80 height 15
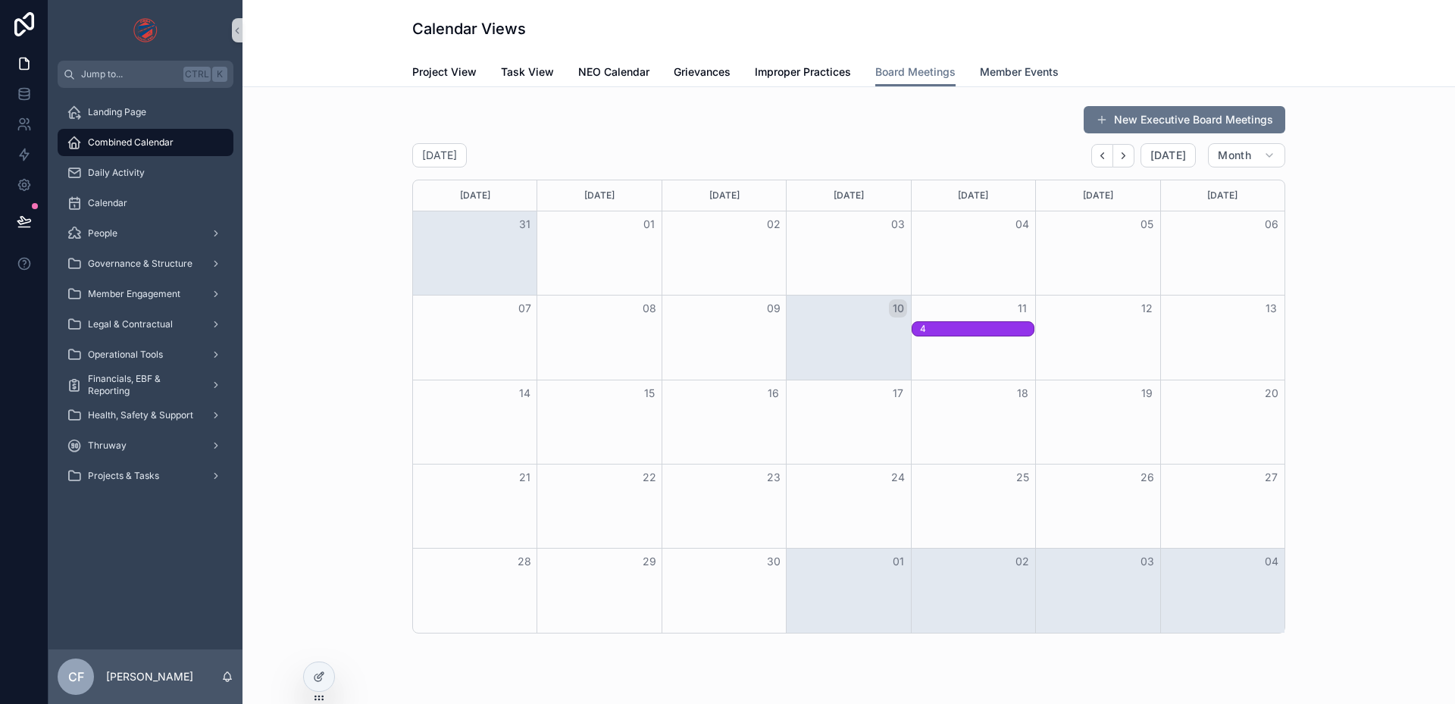
click at [1007, 74] on span "Member Events" at bounding box center [1019, 71] width 79 height 15
click at [880, 77] on span "Board Meetings" at bounding box center [915, 71] width 80 height 15
click at [778, 86] on div "Calendar Views Board Meetings Project View Task View NEO Calendar Grievances Im…" at bounding box center [849, 43] width 1213 height 87
click at [789, 70] on span "Improper Practices" at bounding box center [803, 71] width 96 height 15
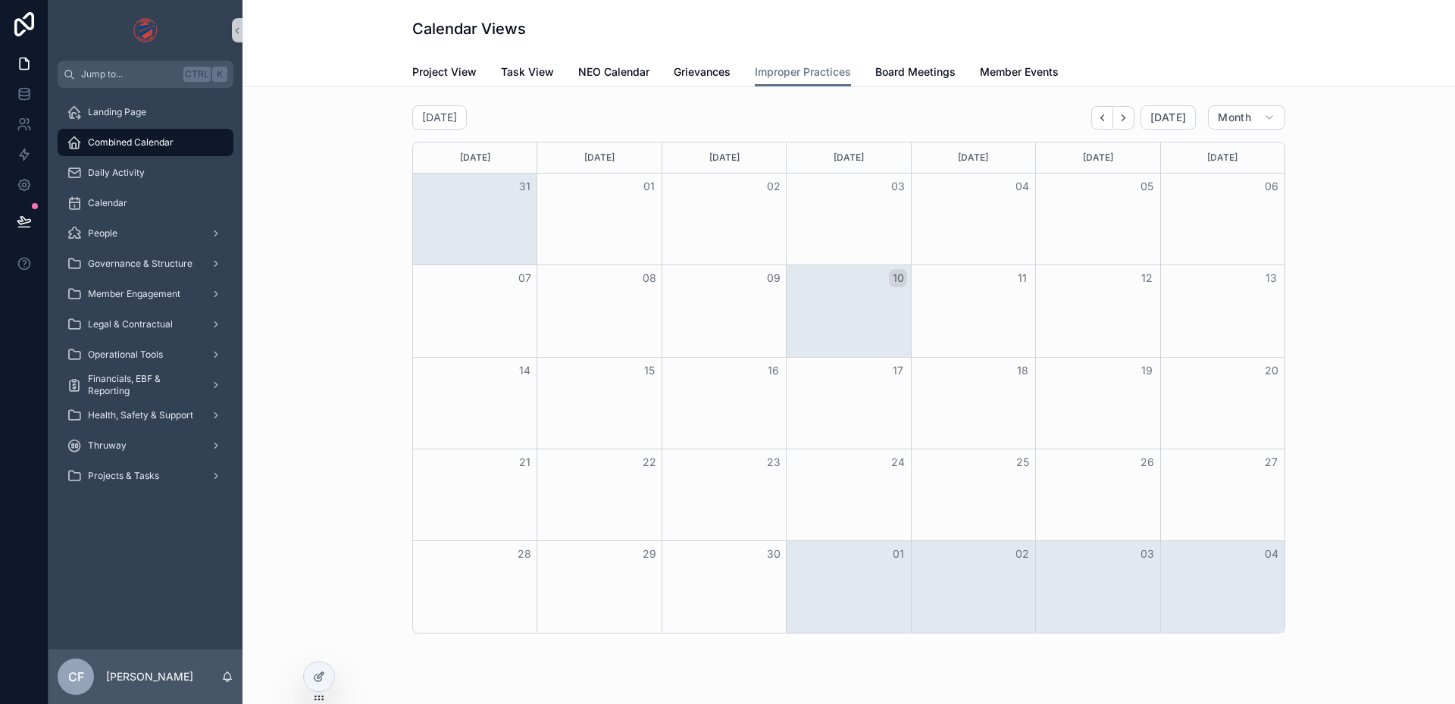
click at [661, 70] on div "Project View Task View NEO Calendar Grievances Improper Practices Board Meeting…" at bounding box center [848, 72] width 873 height 29
click at [632, 70] on span "NEO Calendar" at bounding box center [613, 71] width 71 height 15
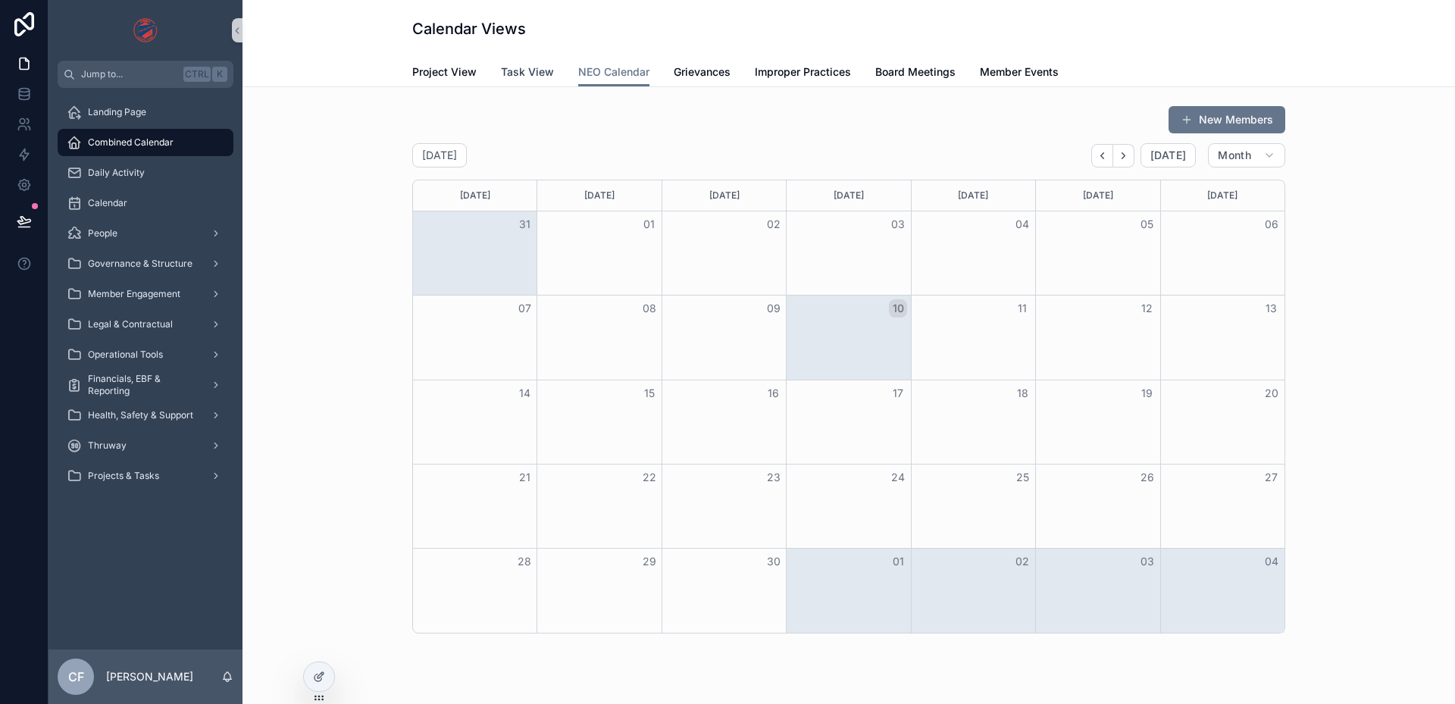
click at [530, 74] on span "Task View" at bounding box center [527, 71] width 53 height 15
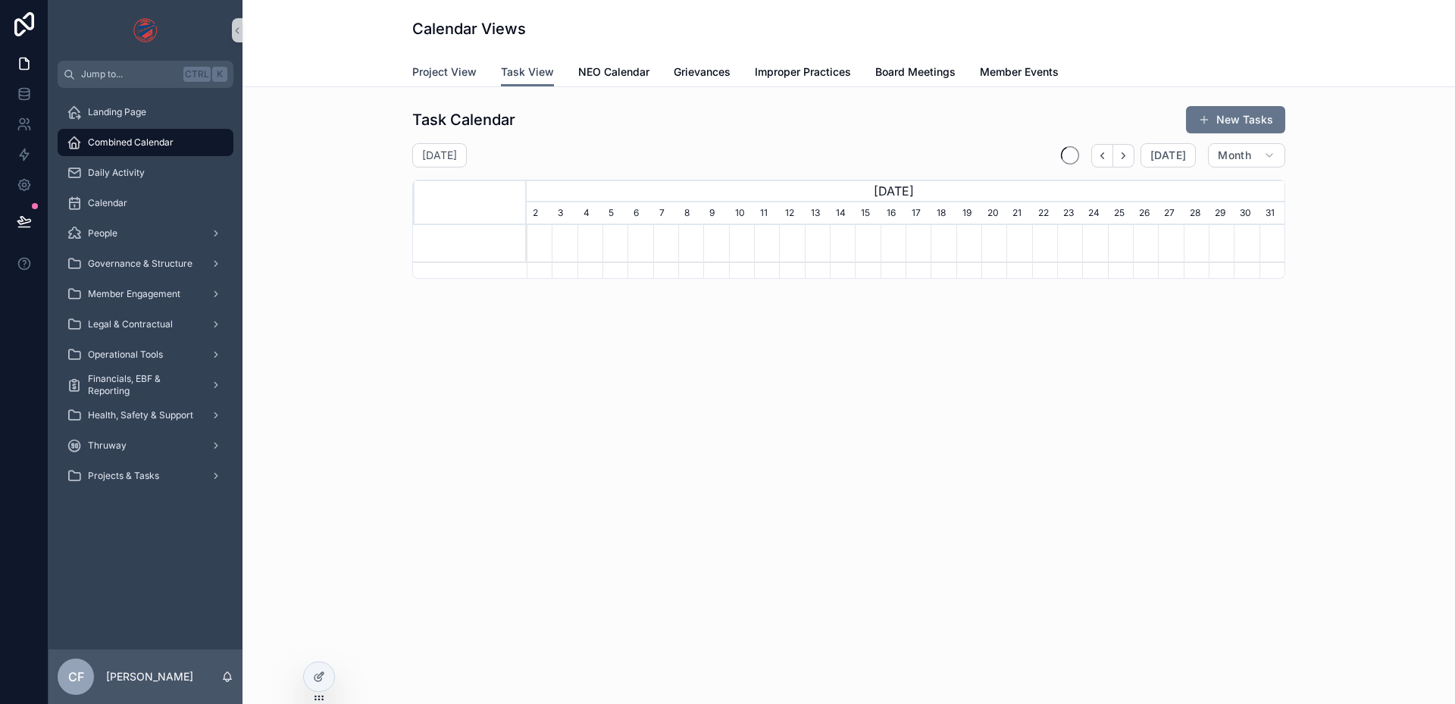
scroll to position [0, 758]
click at [431, 79] on span "Project View" at bounding box center [444, 71] width 64 height 15
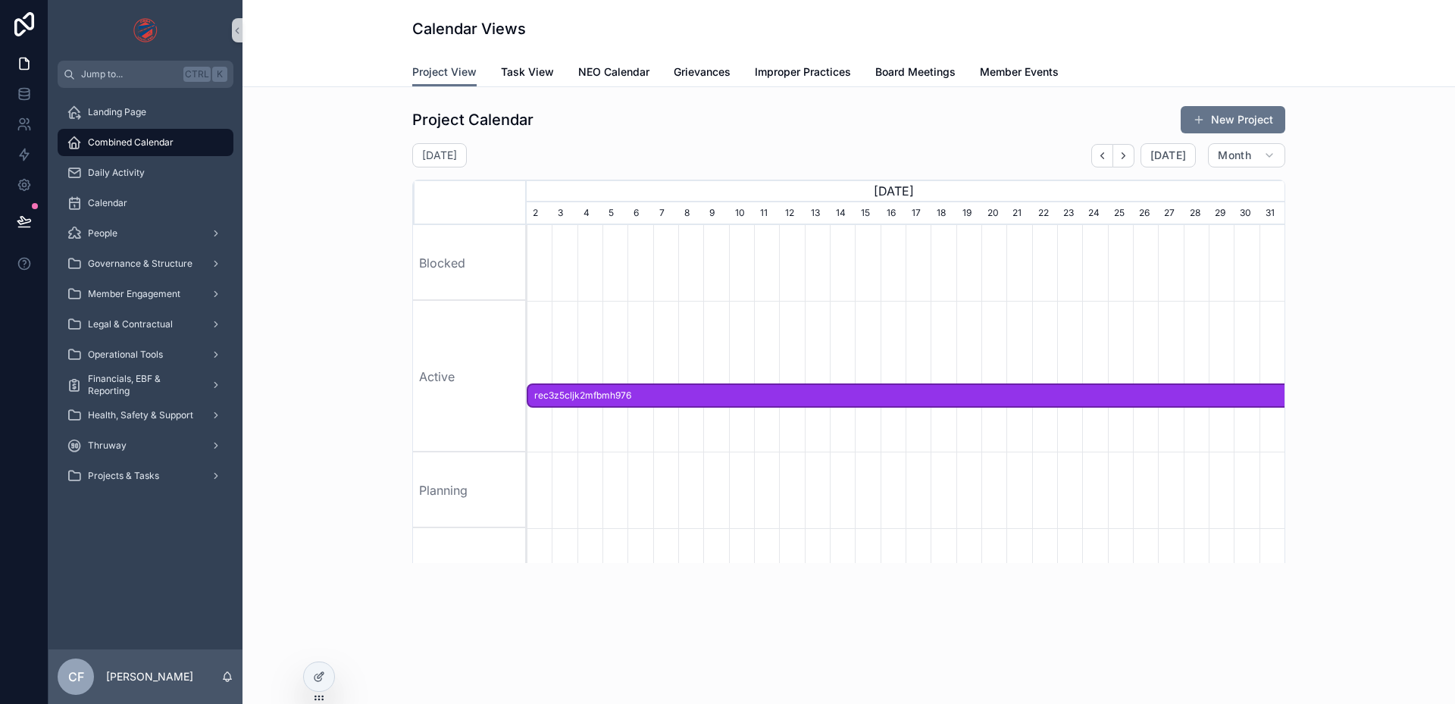
scroll to position [0, 758]
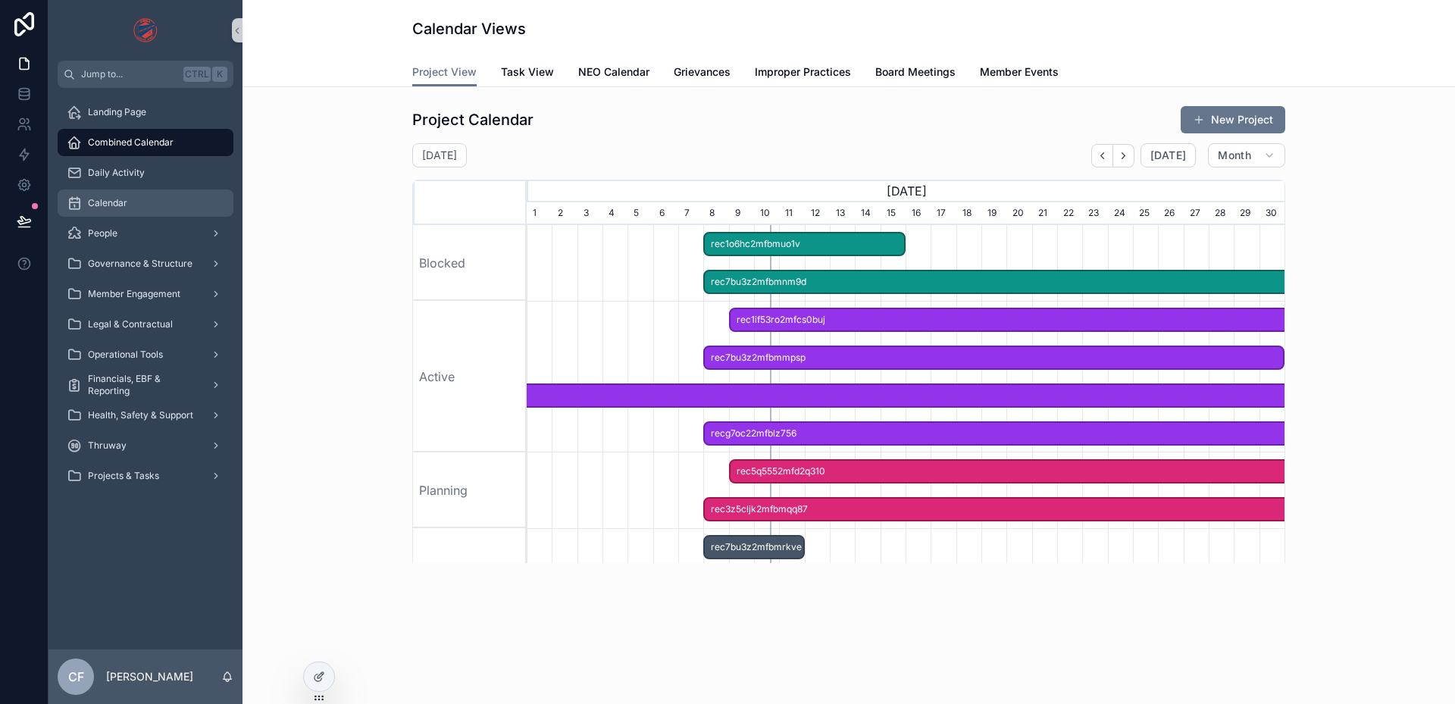
click at [148, 211] on div "Calendar" at bounding box center [146, 203] width 158 height 24
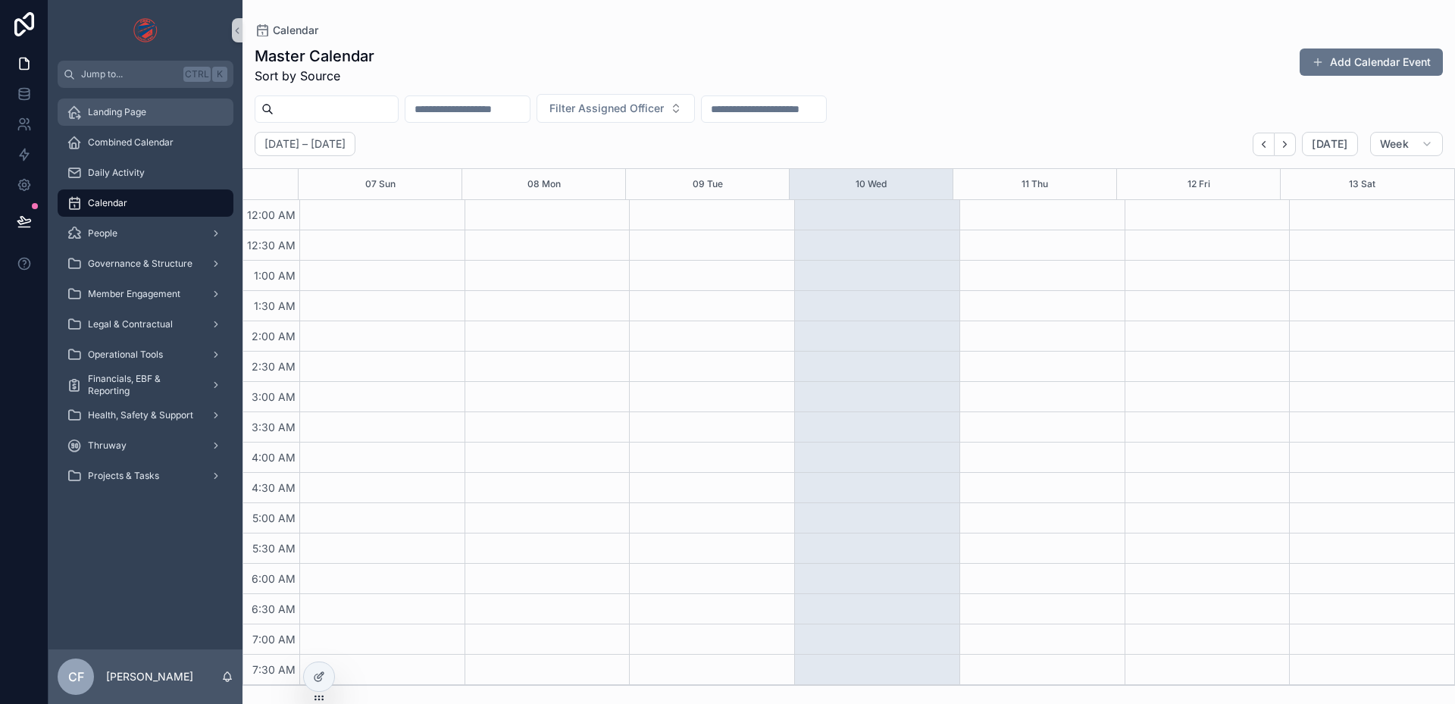
click at [165, 116] on div "Landing Page" at bounding box center [146, 112] width 158 height 24
